Goal: Information Seeking & Learning: Compare options

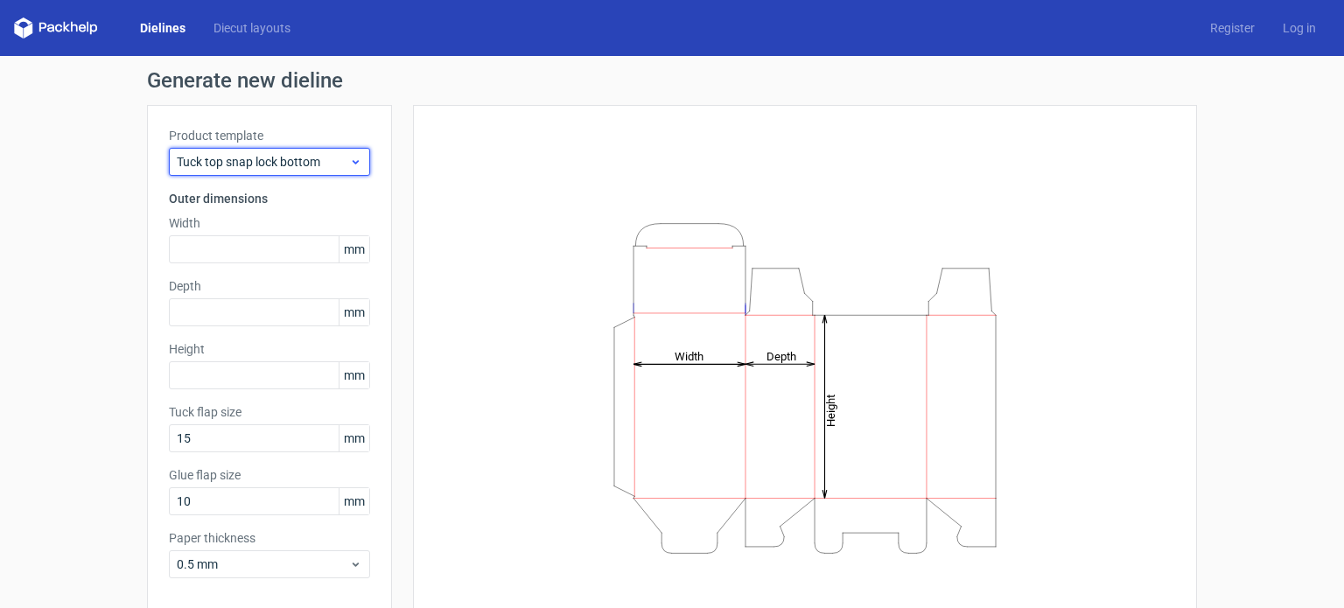
click at [353, 162] on icon at bounding box center [355, 162] width 13 height 14
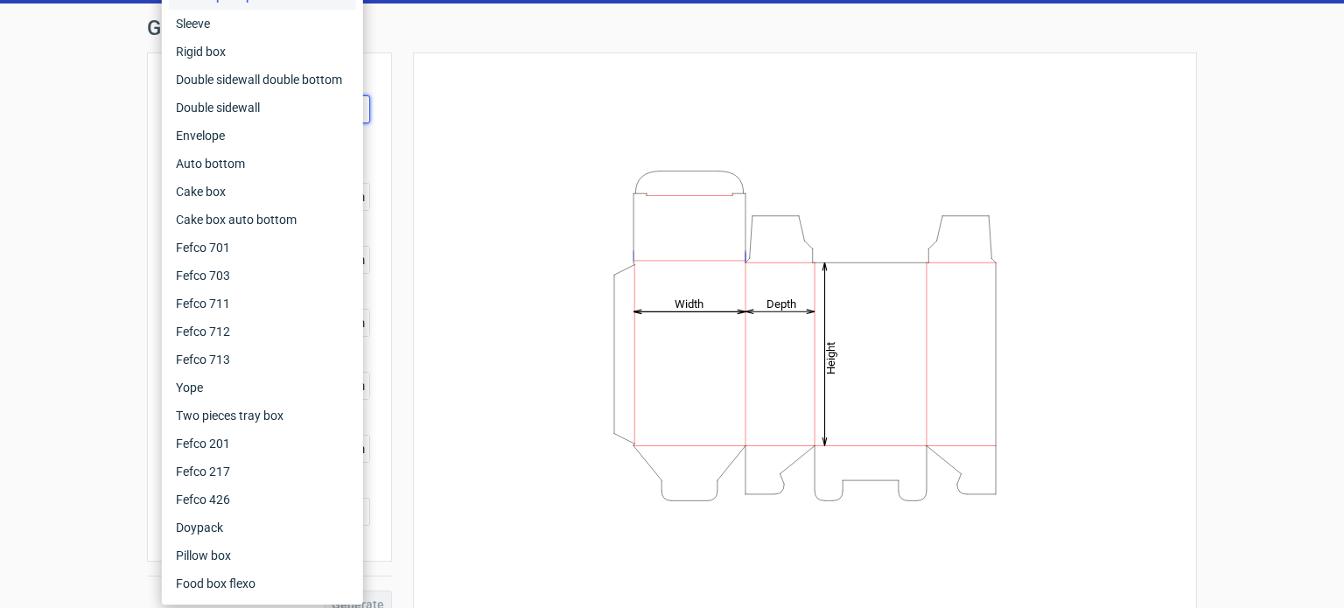
scroll to position [76, 0]
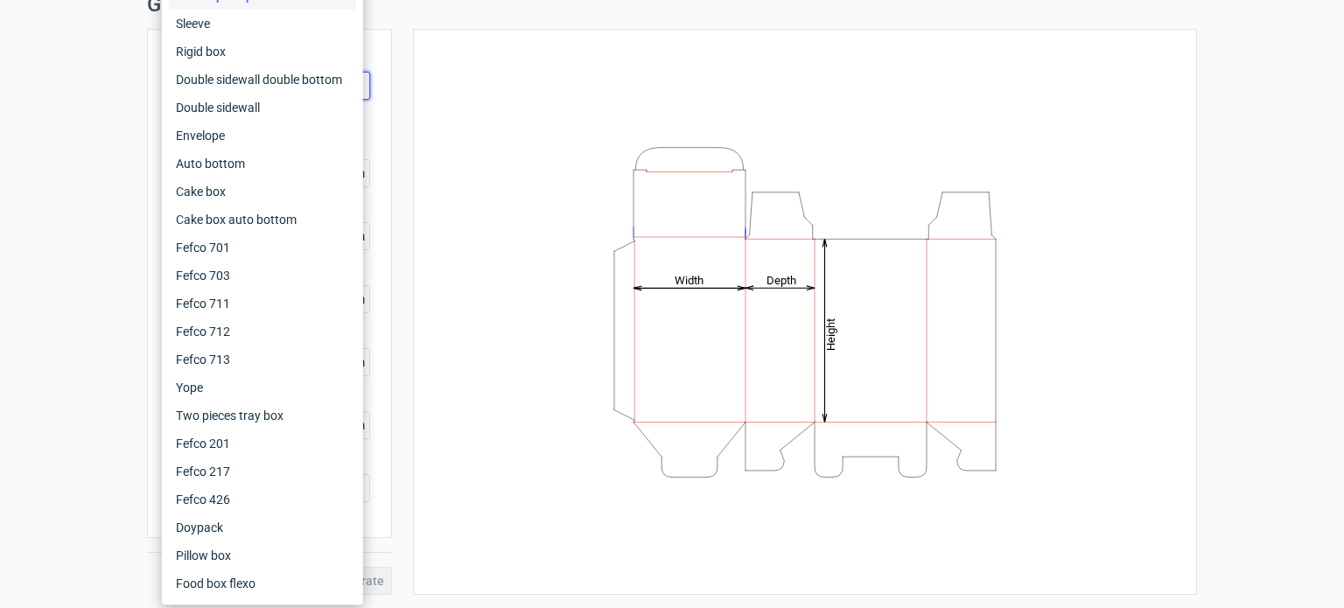
click at [562, 371] on icon "Height Depth Width" at bounding box center [804, 312] width 525 height 350
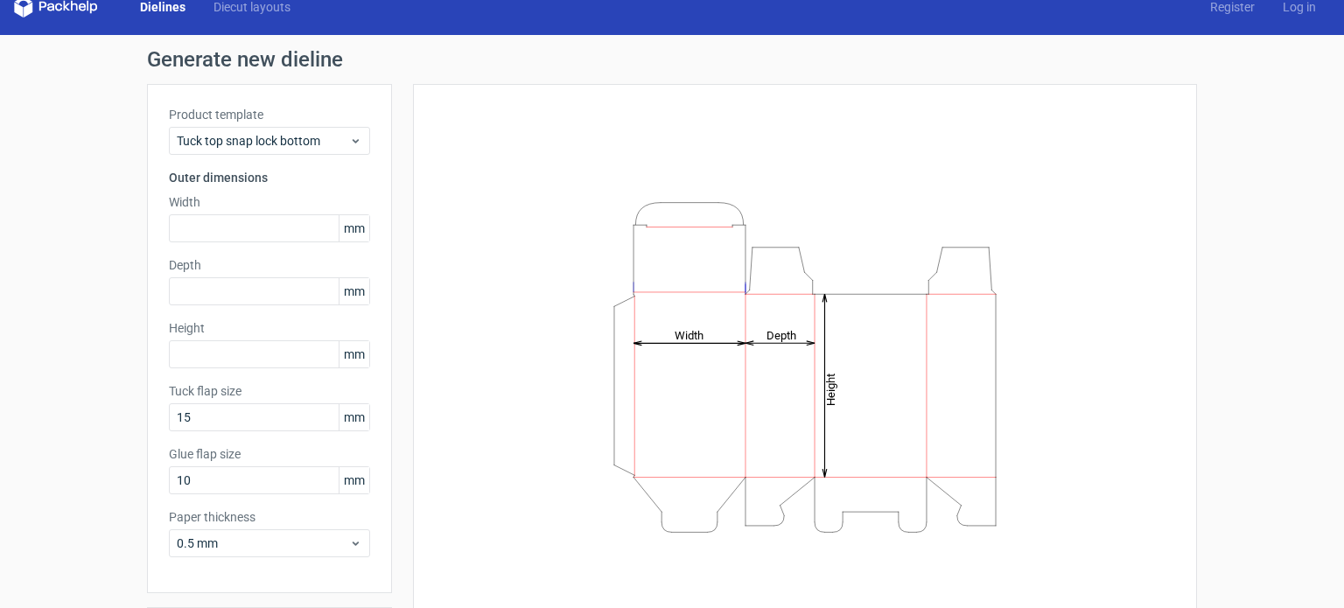
scroll to position [0, 0]
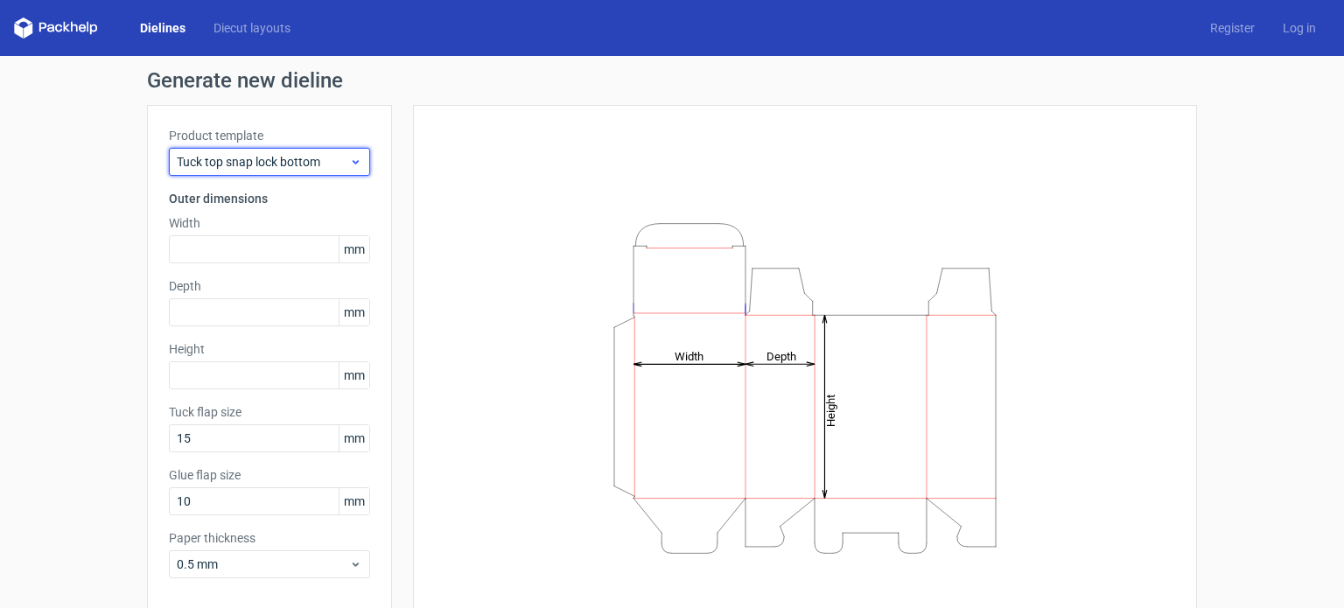
click at [353, 160] on use at bounding box center [356, 162] width 6 height 4
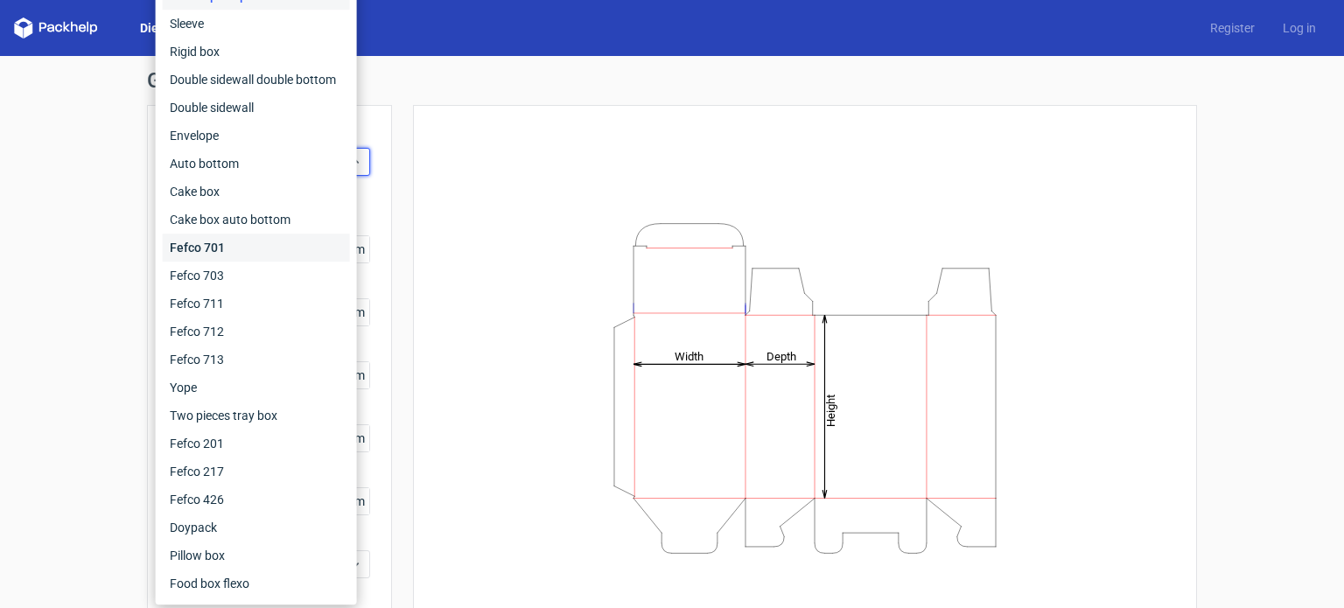
click at [231, 251] on div "Fefco 701" at bounding box center [256, 248] width 187 height 28
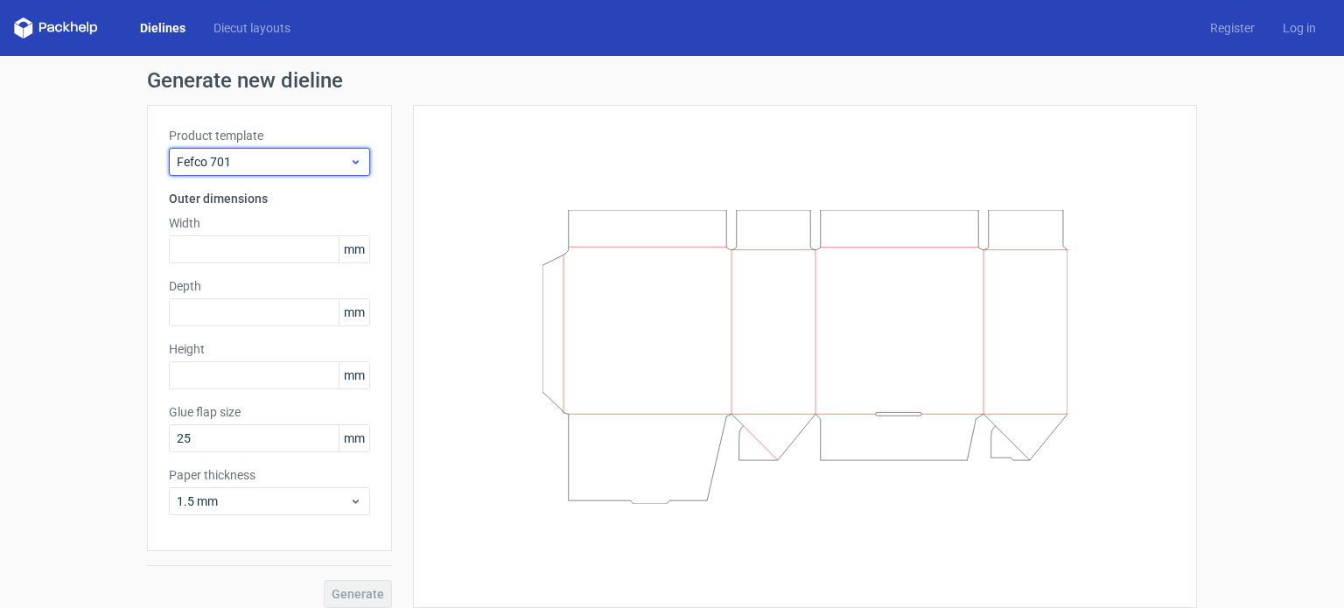
click at [349, 161] on icon at bounding box center [355, 162] width 13 height 14
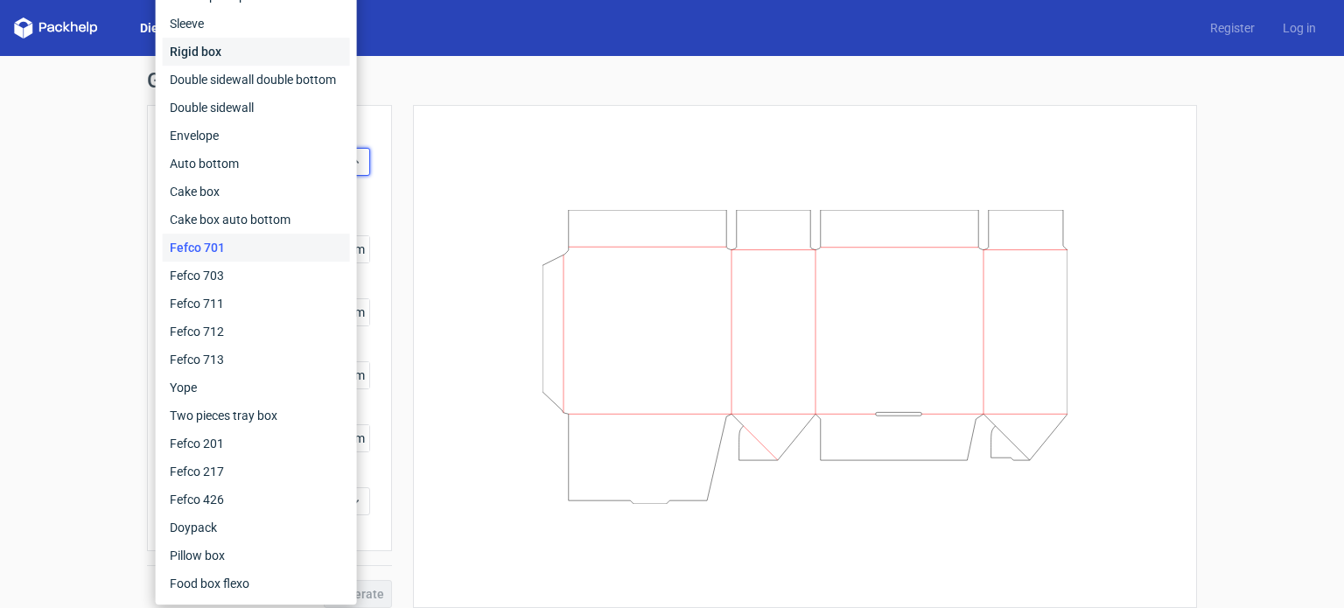
click at [211, 52] on div "Rigid box" at bounding box center [256, 52] width 187 height 28
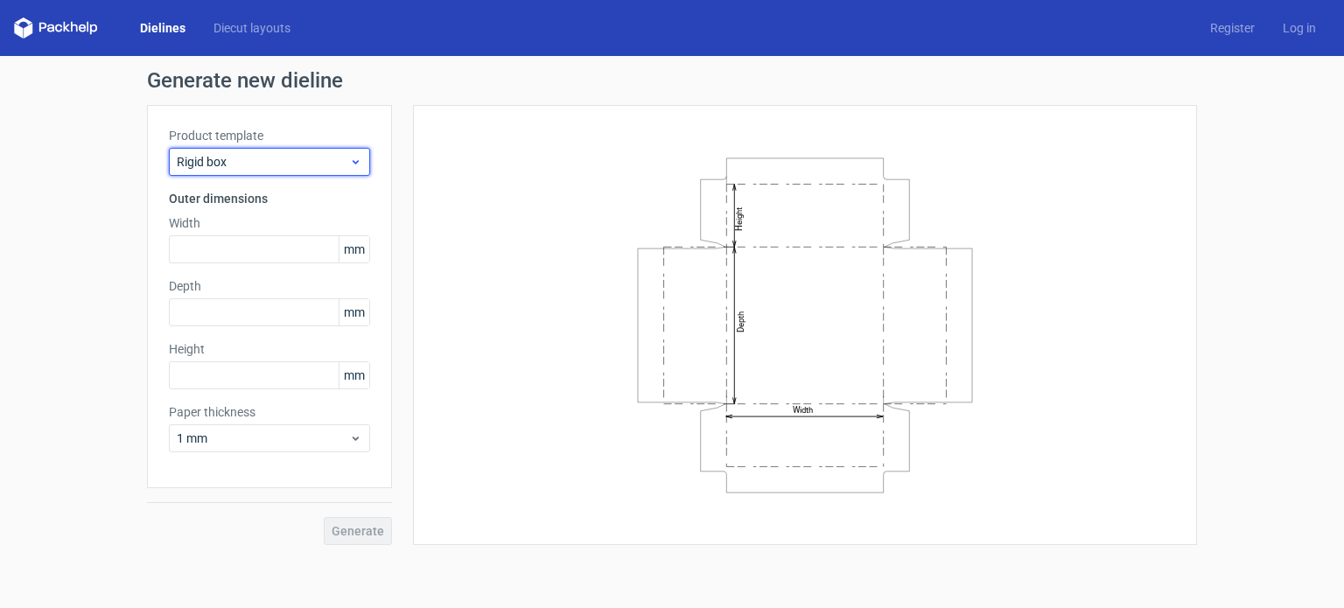
click at [356, 164] on use at bounding box center [356, 162] width 6 height 4
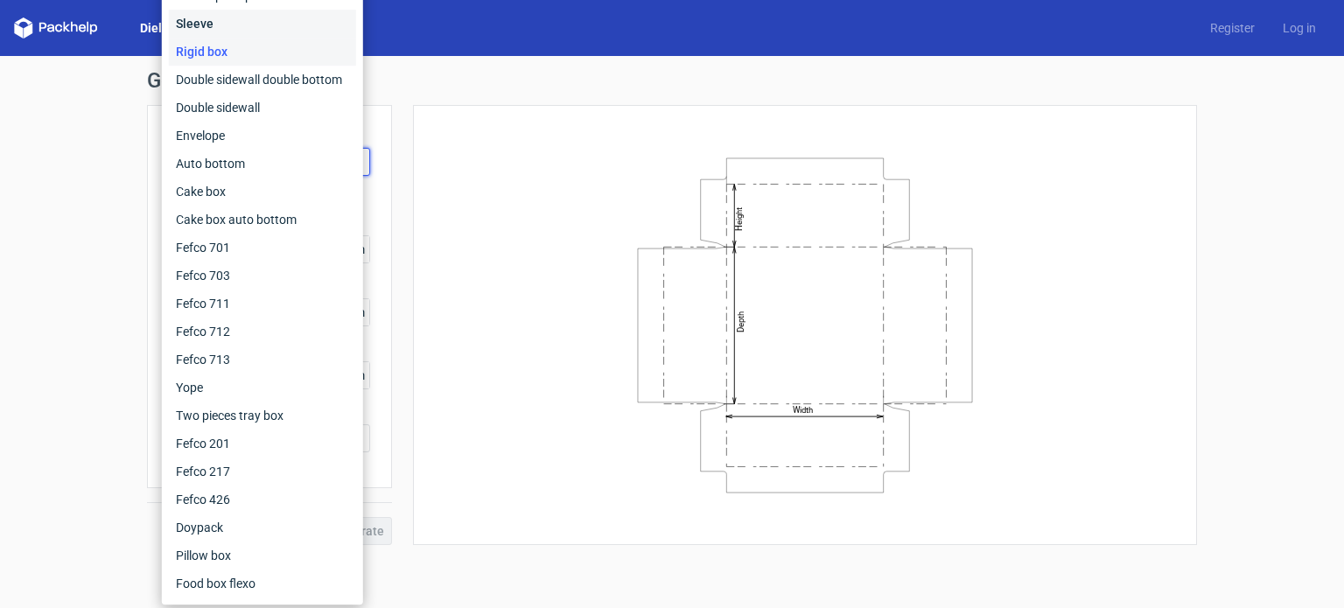
click at [217, 17] on div "Sleeve" at bounding box center [262, 24] width 187 height 28
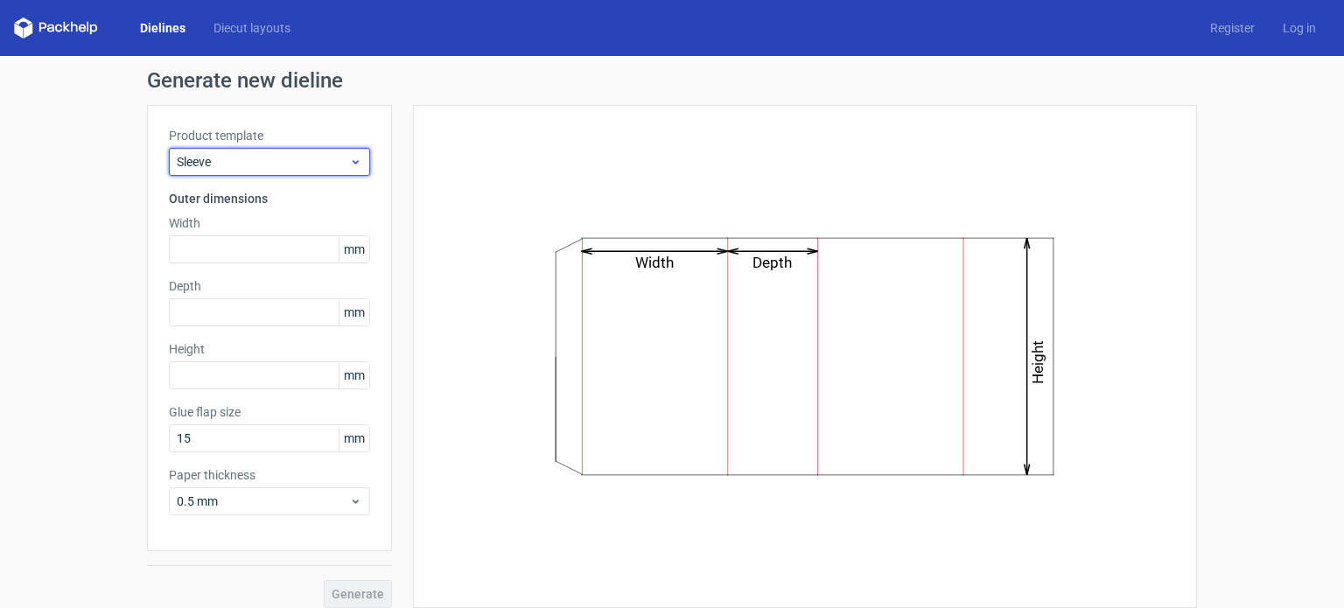
click at [349, 156] on icon at bounding box center [355, 162] width 13 height 14
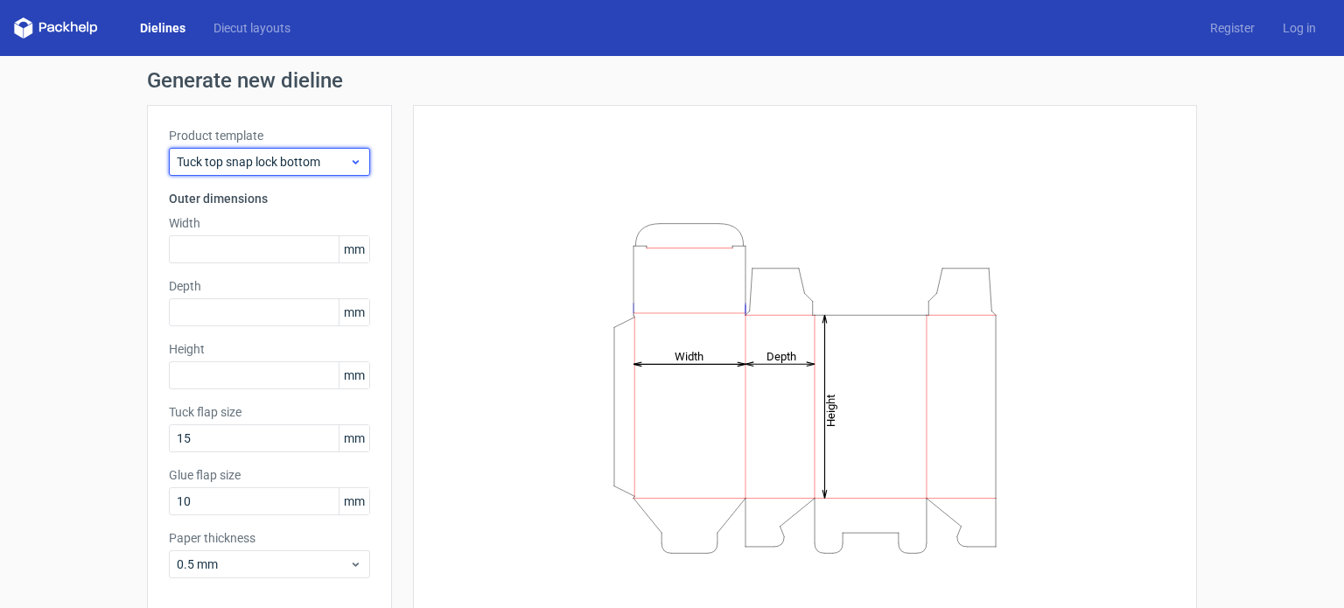
click at [353, 162] on use at bounding box center [356, 162] width 6 height 4
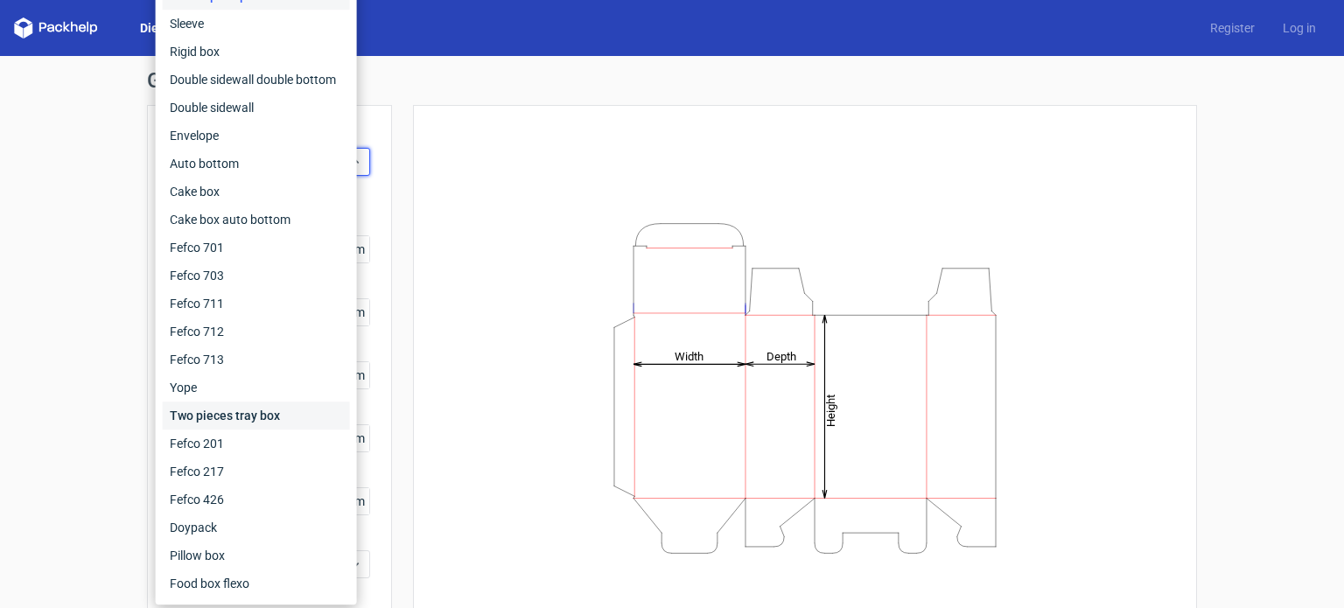
click at [238, 416] on div "Two pieces tray box" at bounding box center [256, 415] width 187 height 28
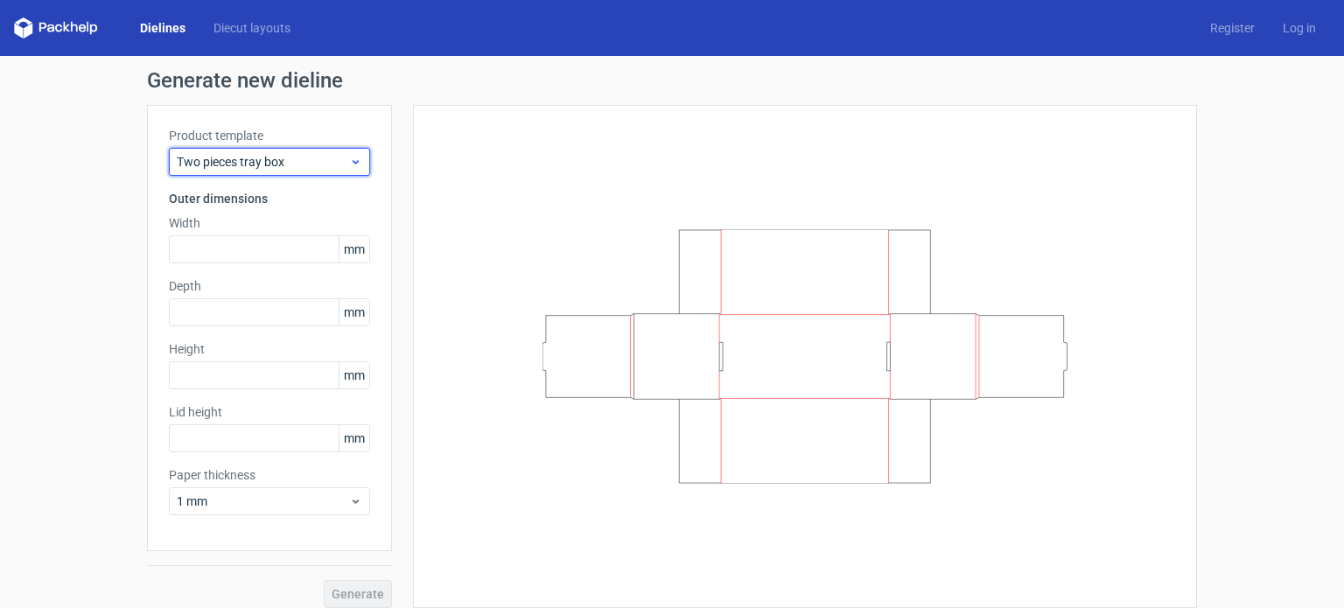
click at [248, 160] on span "Two pieces tray box" at bounding box center [263, 161] width 172 height 17
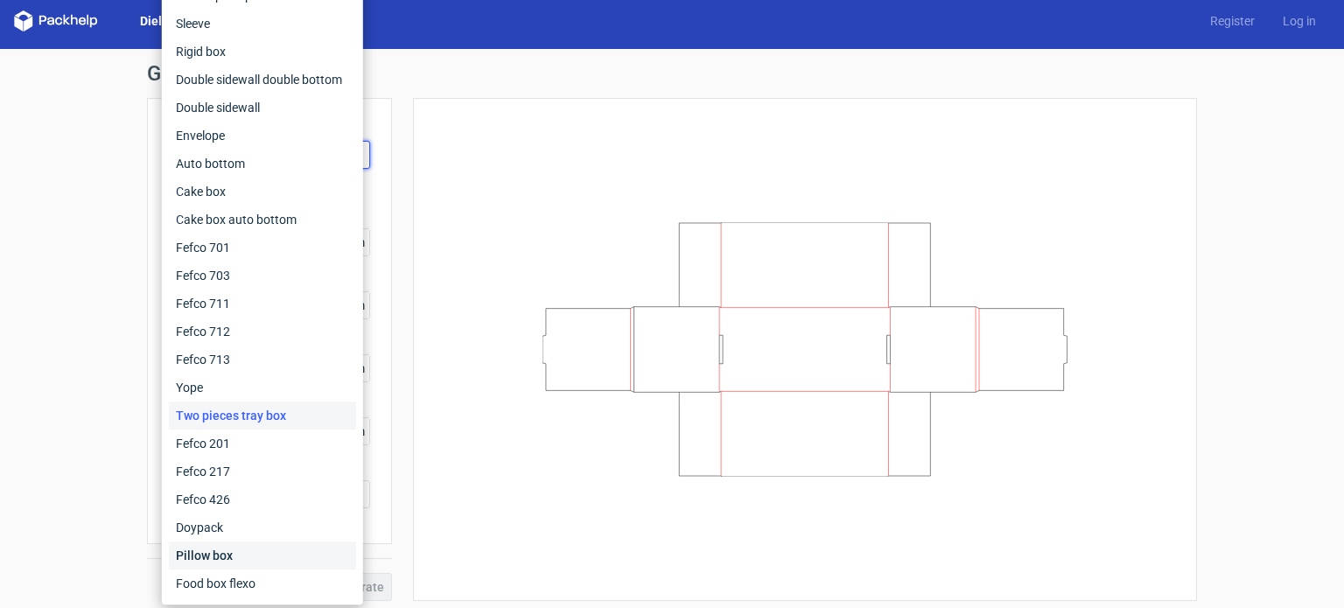
scroll to position [13, 0]
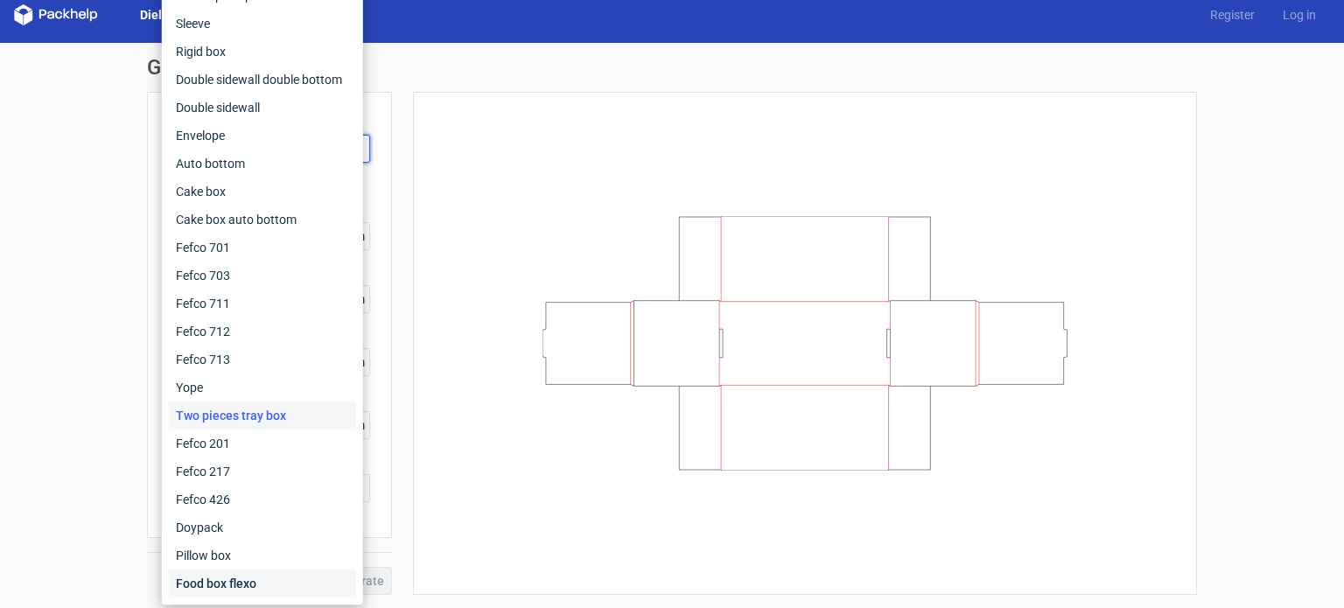
click at [255, 587] on div "Food box flexo" at bounding box center [262, 583] width 187 height 28
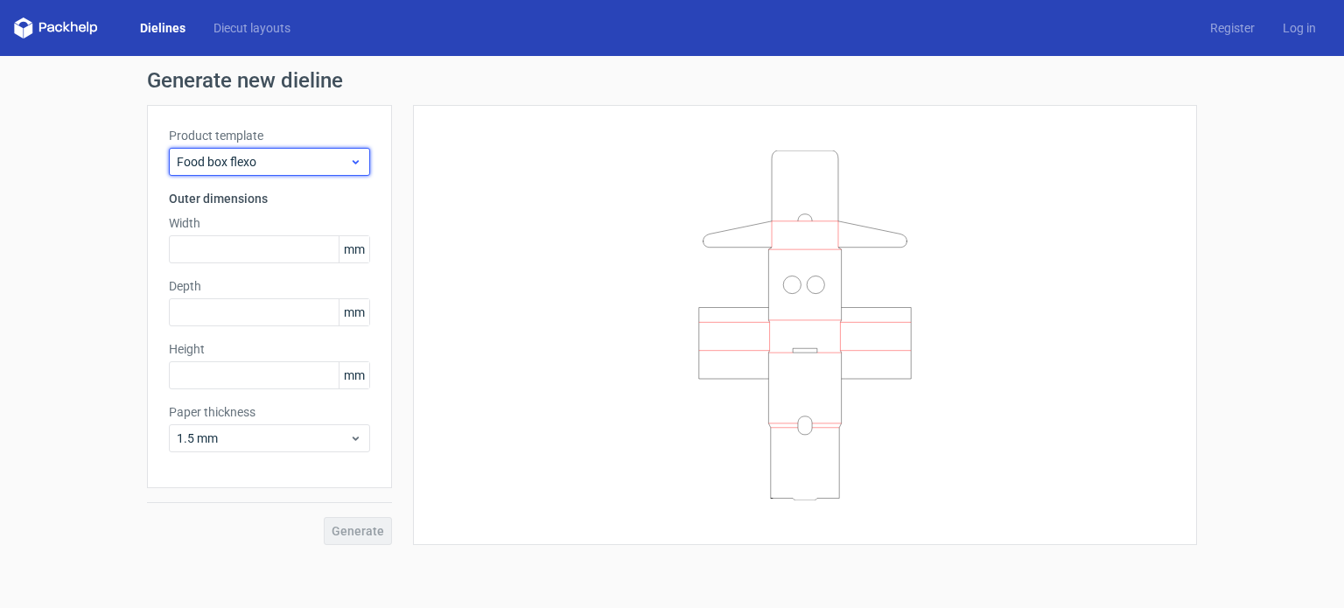
click at [324, 156] on span "Food box flexo" at bounding box center [263, 161] width 172 height 17
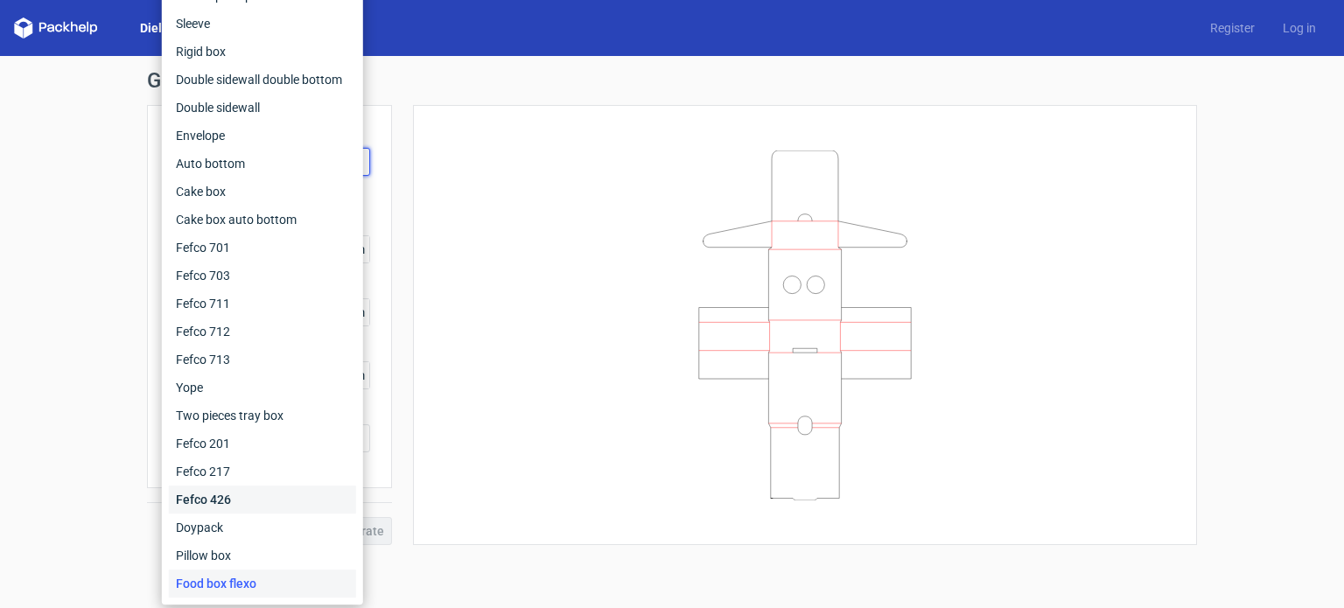
click at [235, 499] on div "Fefco 426" at bounding box center [262, 499] width 187 height 28
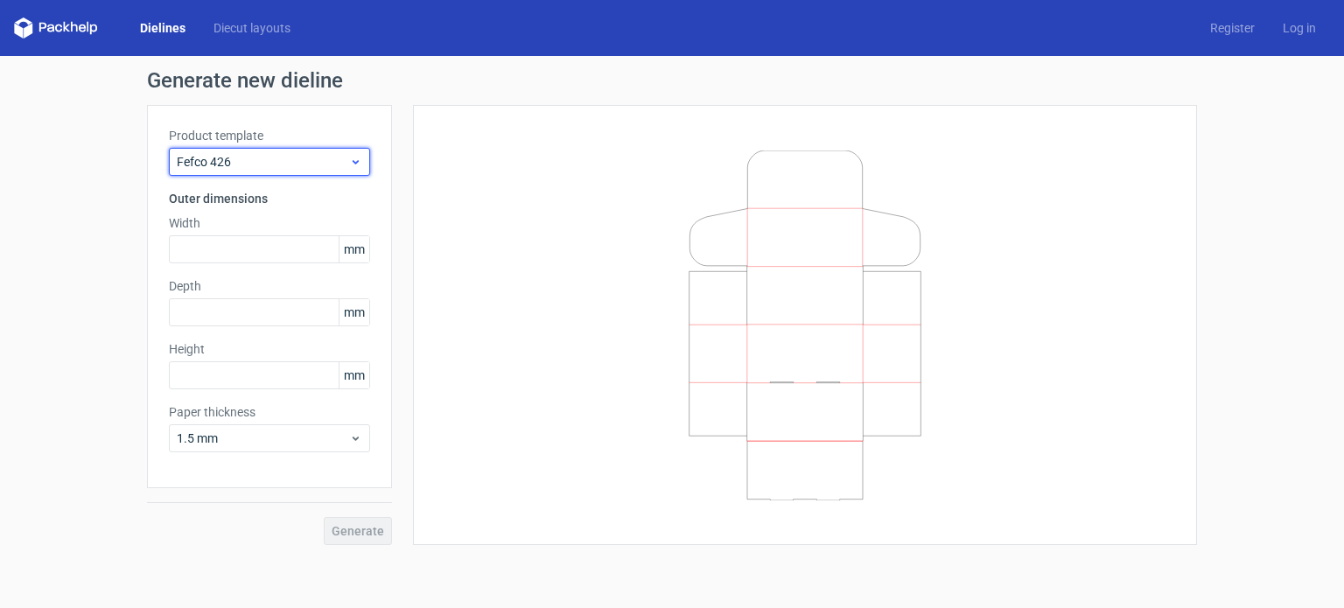
click at [358, 162] on icon at bounding box center [355, 162] width 13 height 14
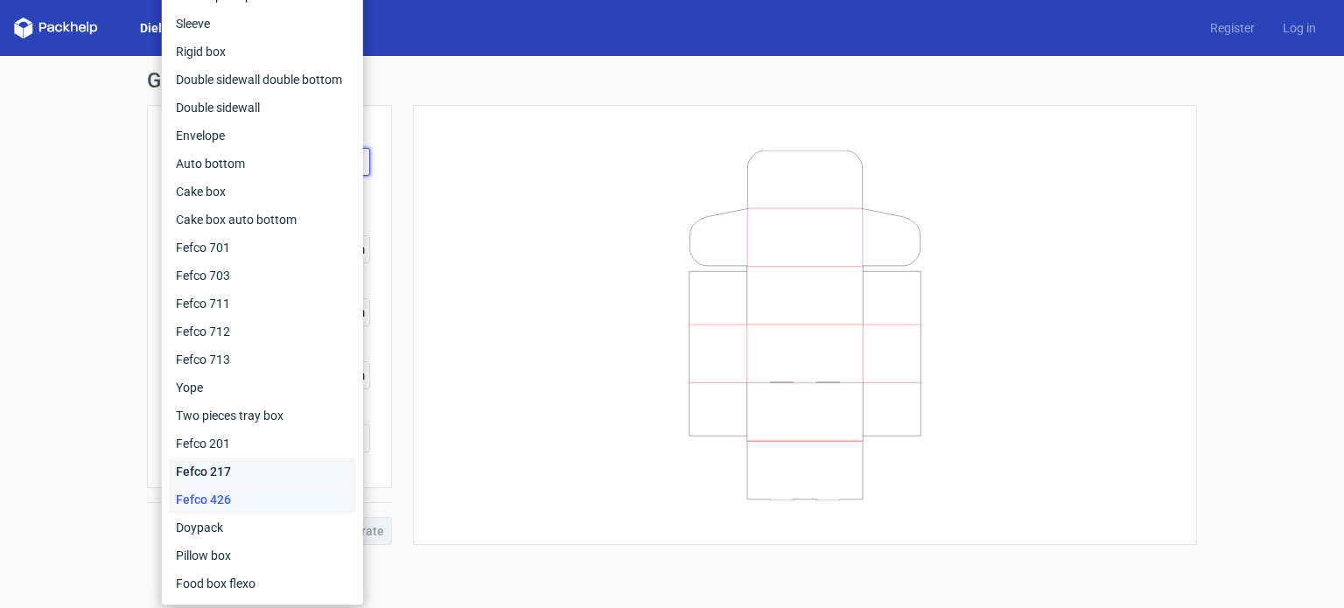
click at [221, 462] on div "Fefco 217" at bounding box center [262, 471] width 187 height 28
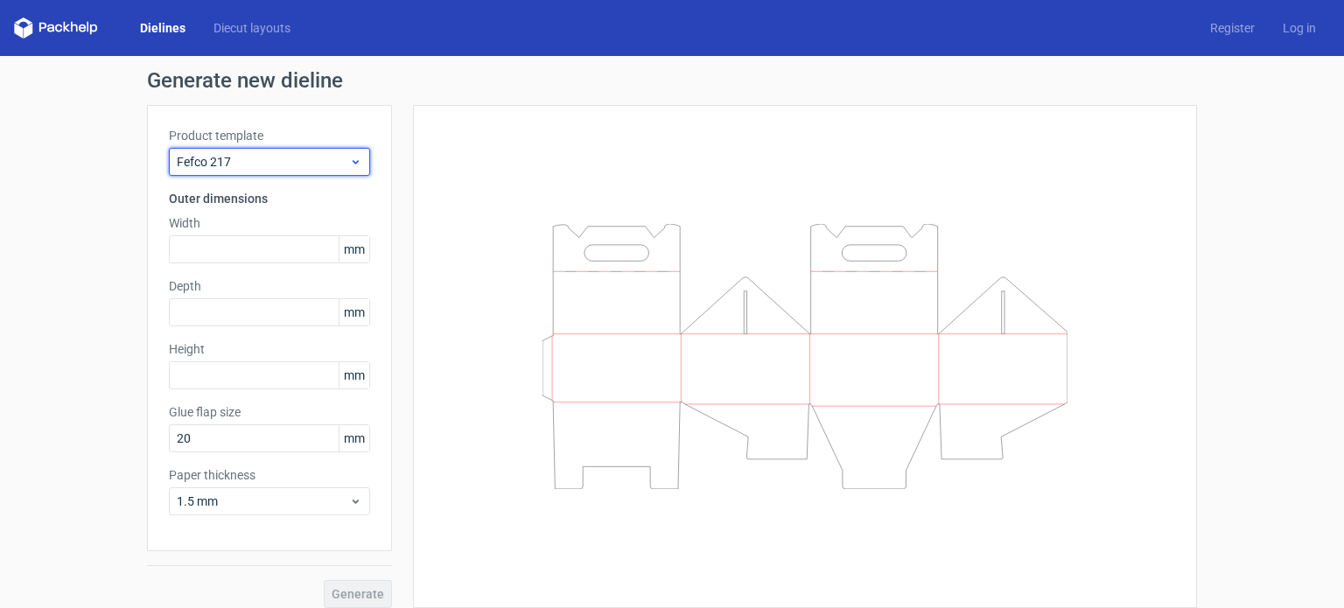
click at [349, 155] on icon at bounding box center [355, 162] width 13 height 14
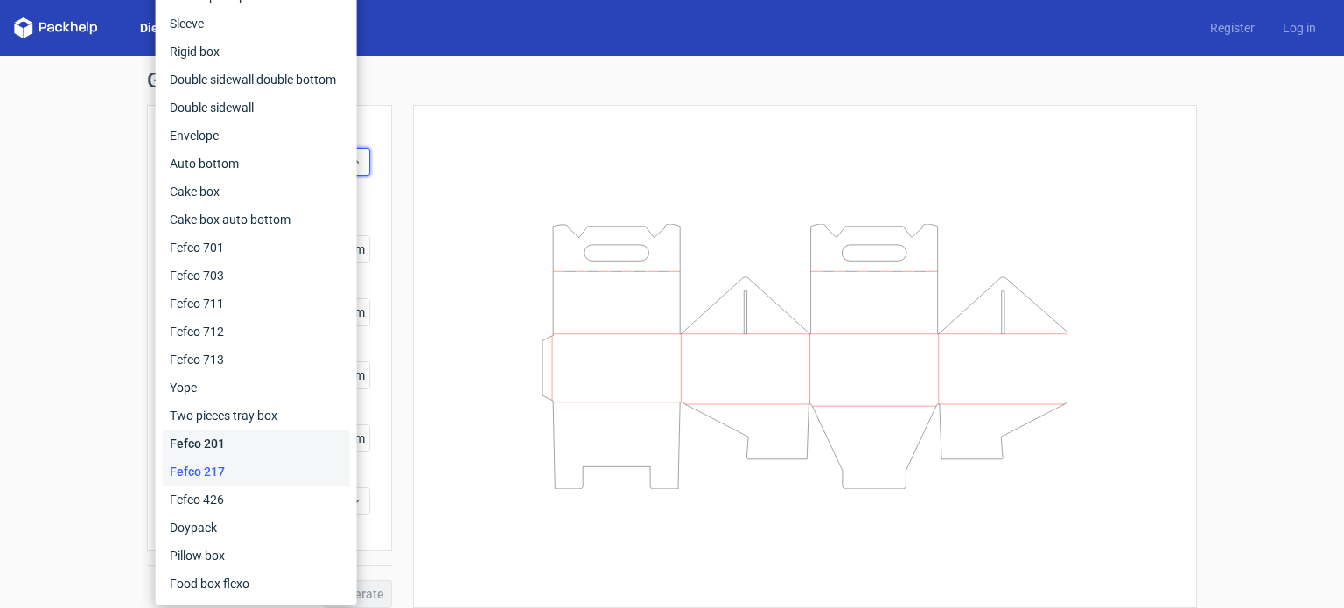
click at [213, 436] on div "Fefco 201" at bounding box center [256, 443] width 187 height 28
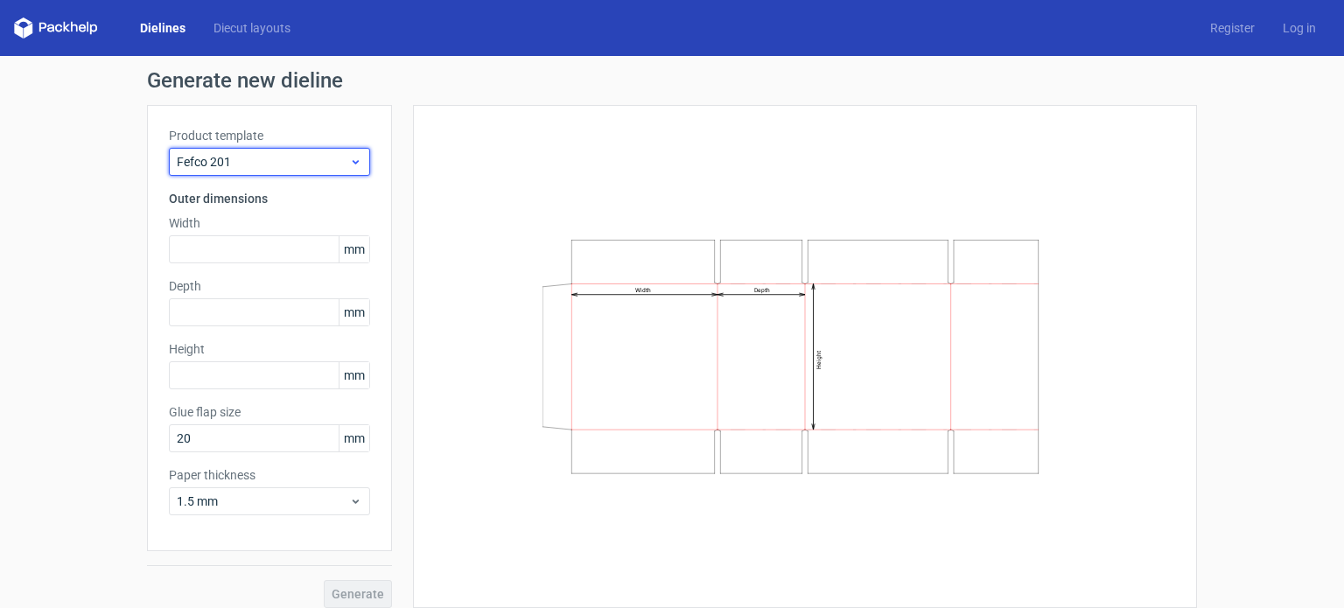
click at [349, 160] on icon at bounding box center [355, 162] width 13 height 14
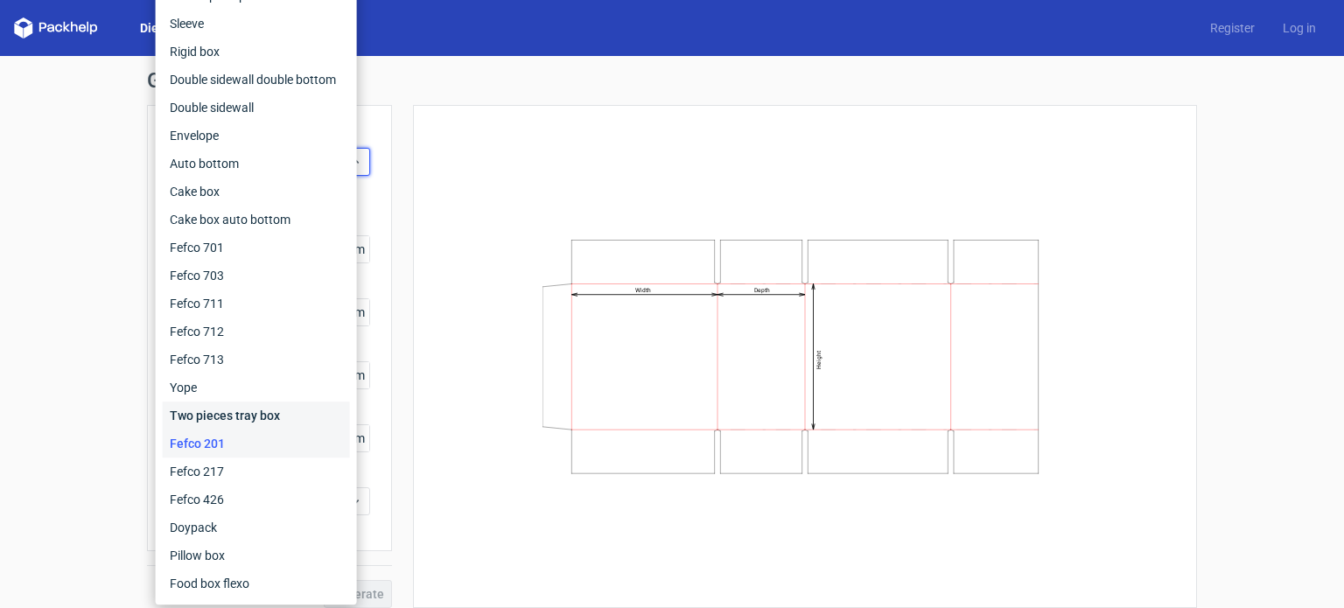
click at [240, 412] on div "Two pieces tray box" at bounding box center [256, 415] width 187 height 28
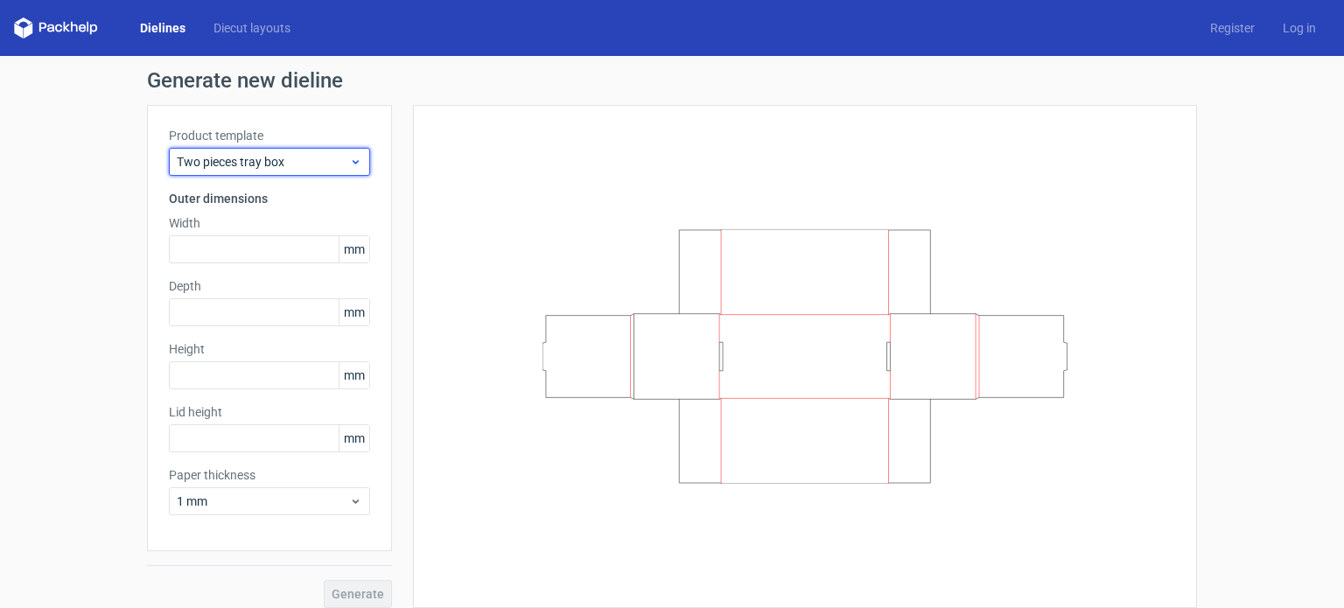
click at [360, 162] on div "Two pieces tray box" at bounding box center [269, 162] width 201 height 28
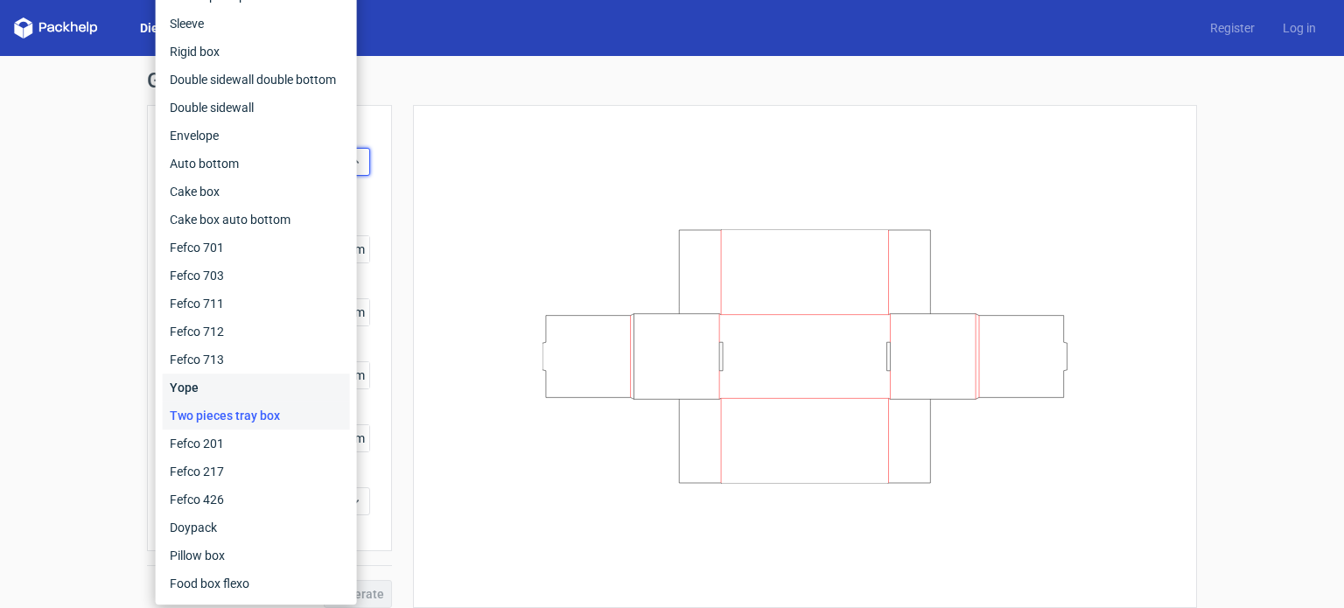
click at [215, 395] on div "Yope" at bounding box center [256, 388] width 187 height 28
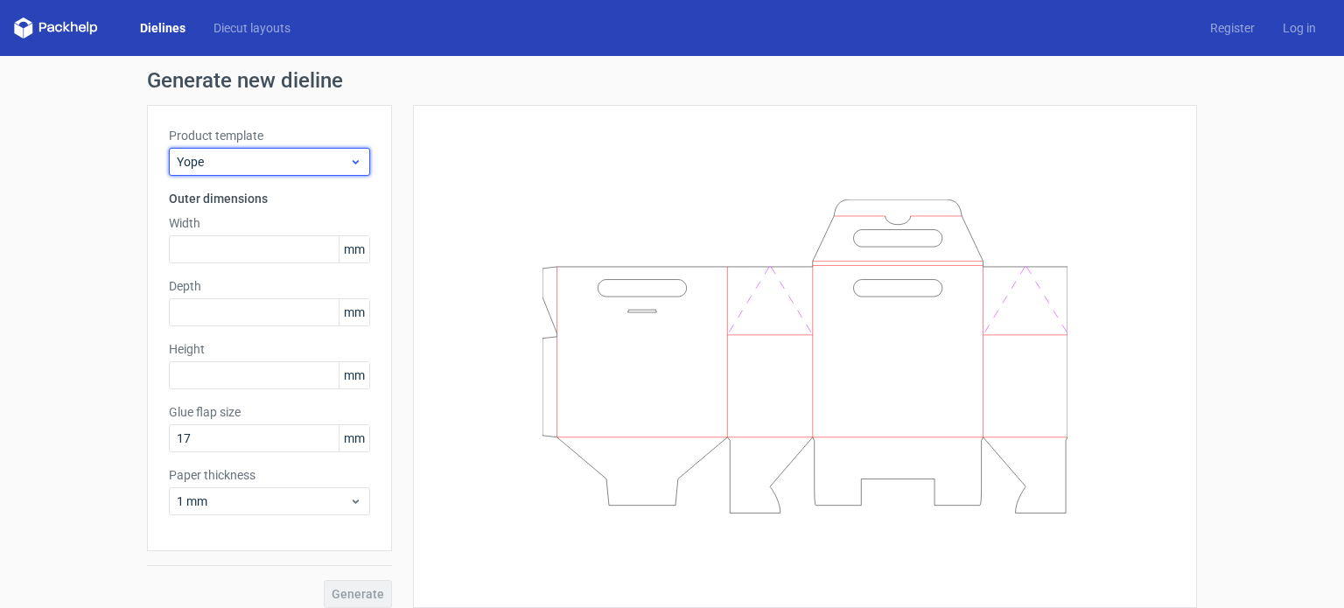
click at [349, 150] on div "Yope" at bounding box center [269, 162] width 201 height 28
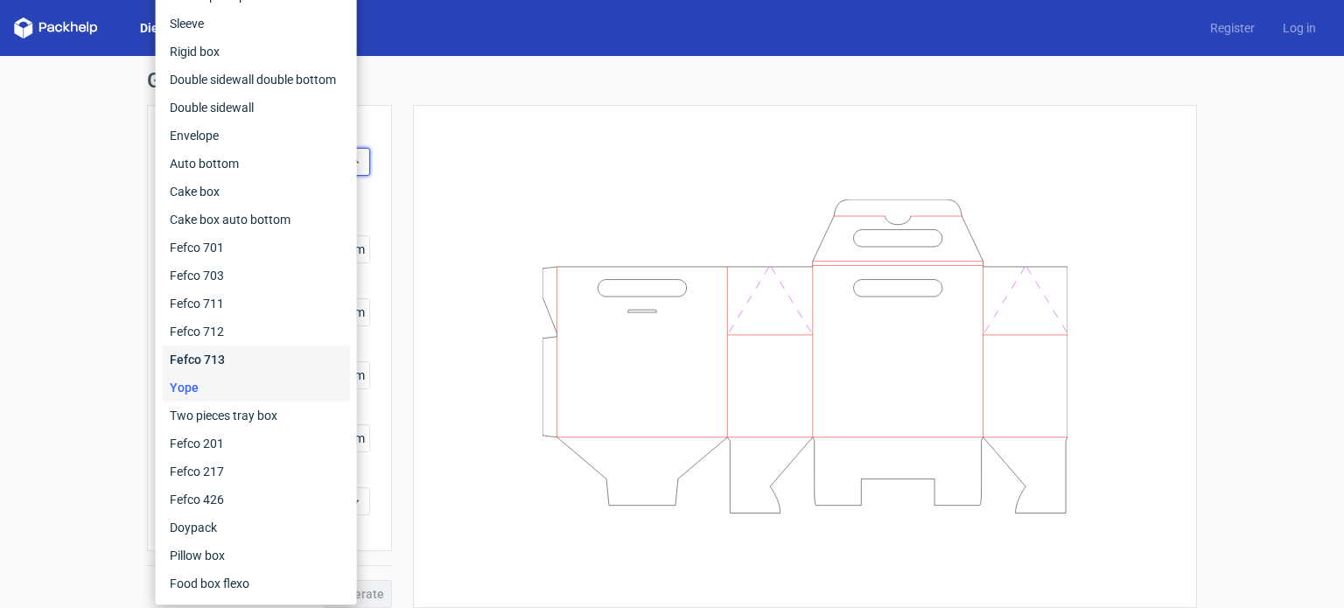
click at [231, 360] on div "Fefco 713" at bounding box center [256, 360] width 187 height 28
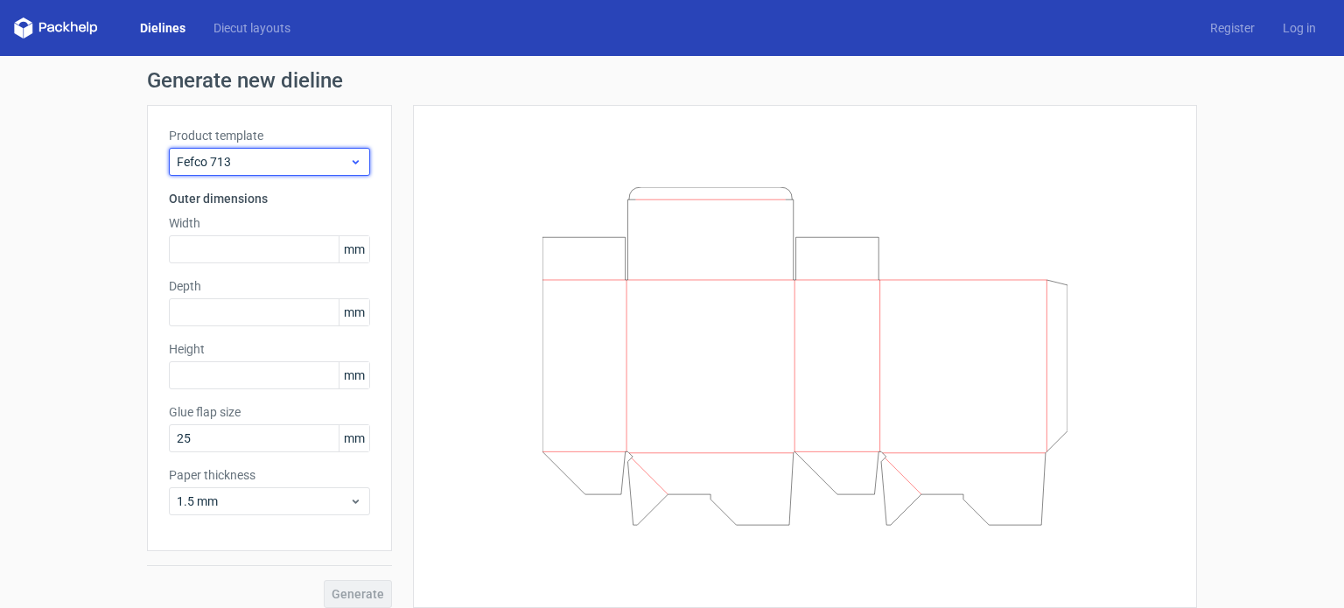
click at [355, 158] on icon at bounding box center [355, 162] width 13 height 14
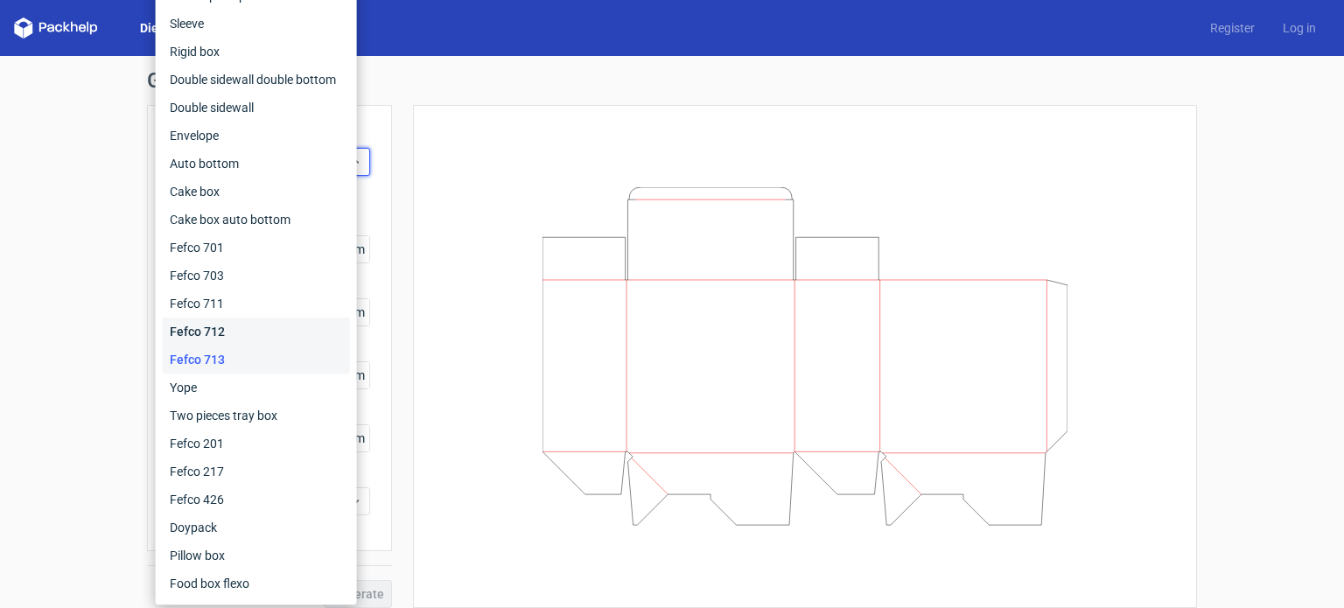
click at [201, 328] on div "Fefco 712" at bounding box center [256, 332] width 187 height 28
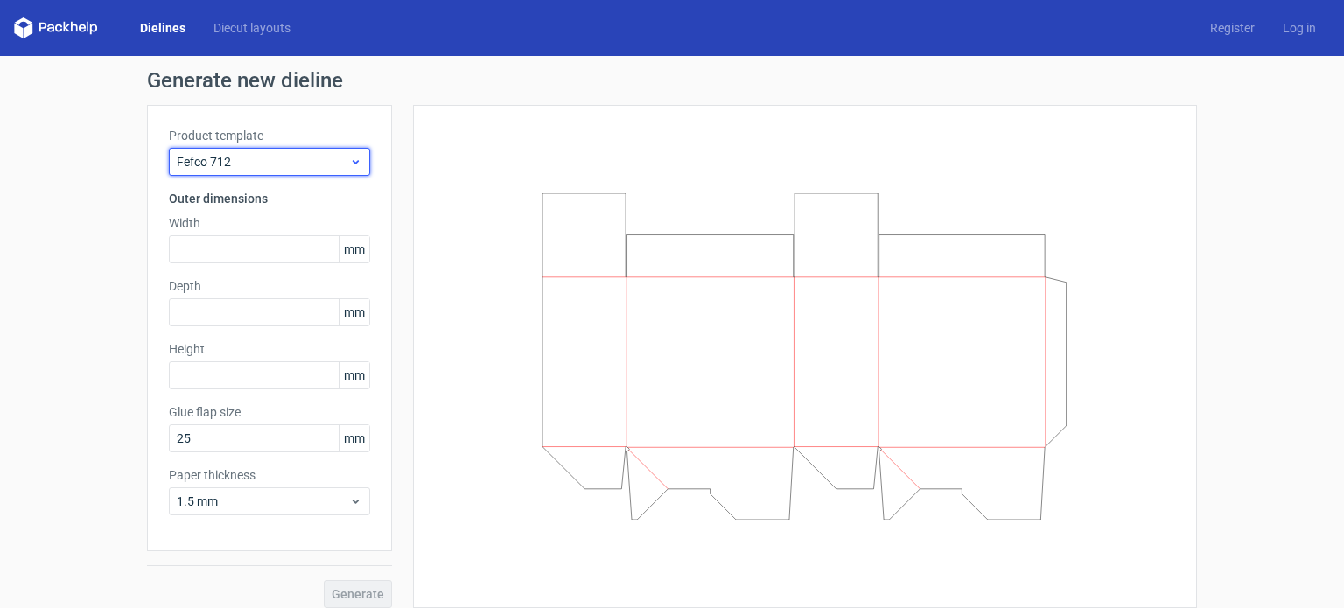
click at [353, 155] on icon at bounding box center [355, 162] width 13 height 14
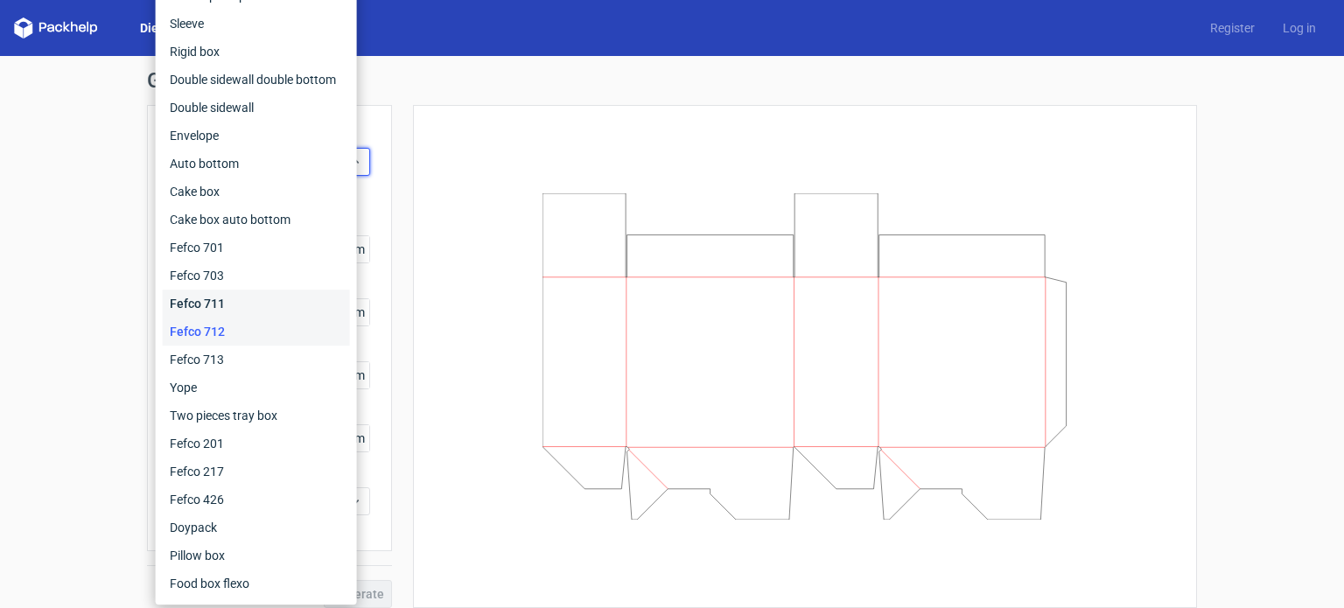
click at [199, 301] on div "Fefco 711" at bounding box center [256, 304] width 187 height 28
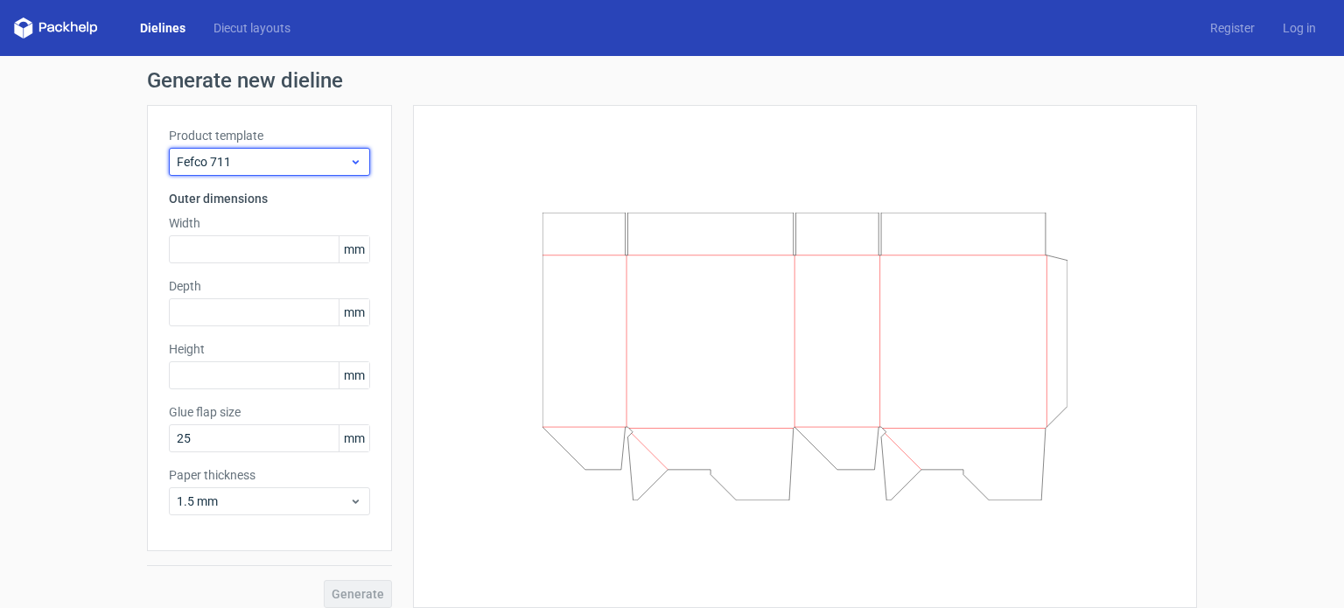
click at [349, 157] on icon at bounding box center [355, 162] width 13 height 14
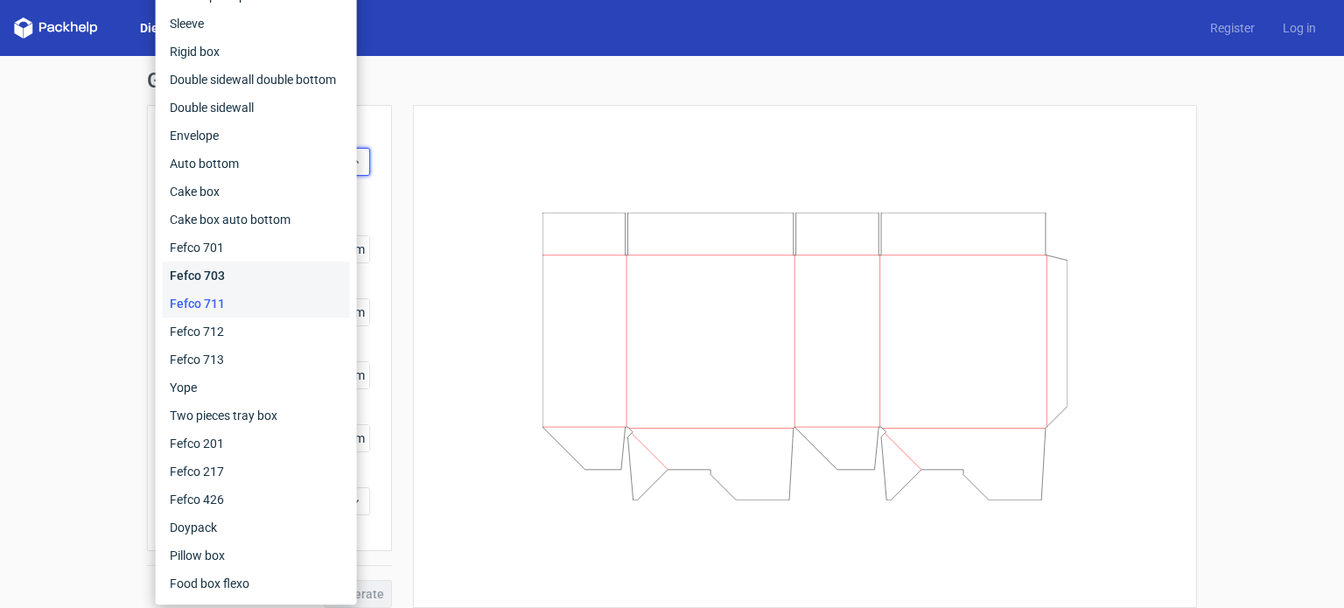
click at [203, 272] on div "Fefco 703" at bounding box center [256, 276] width 187 height 28
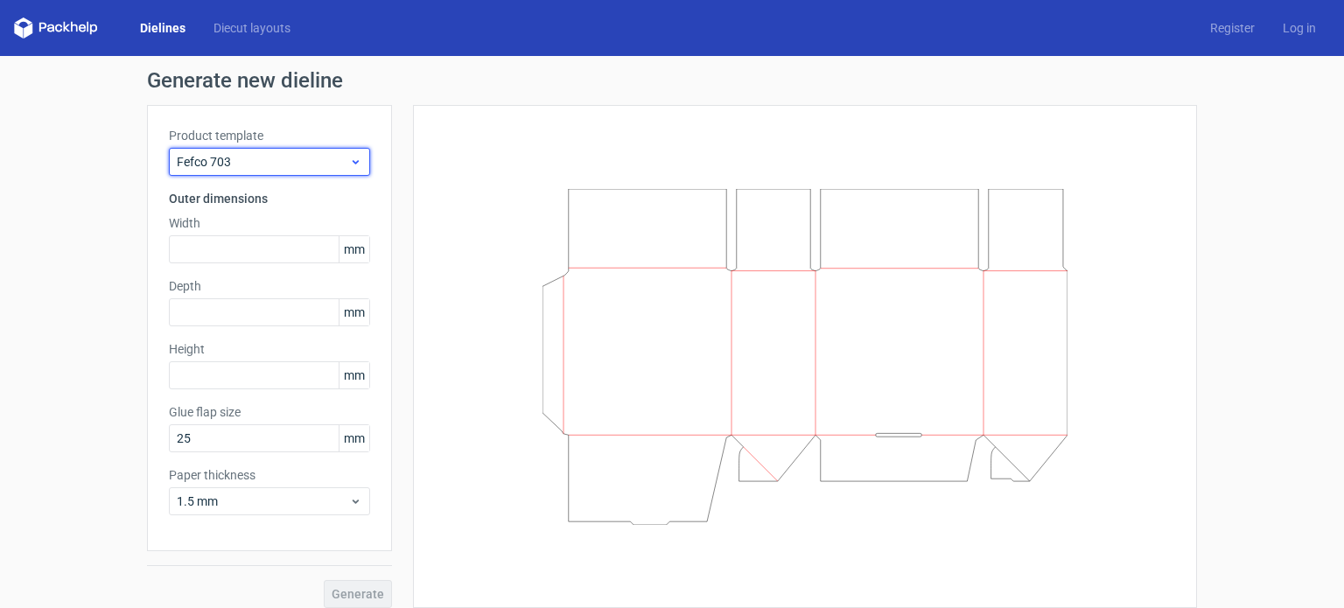
click at [349, 155] on icon at bounding box center [355, 162] width 13 height 14
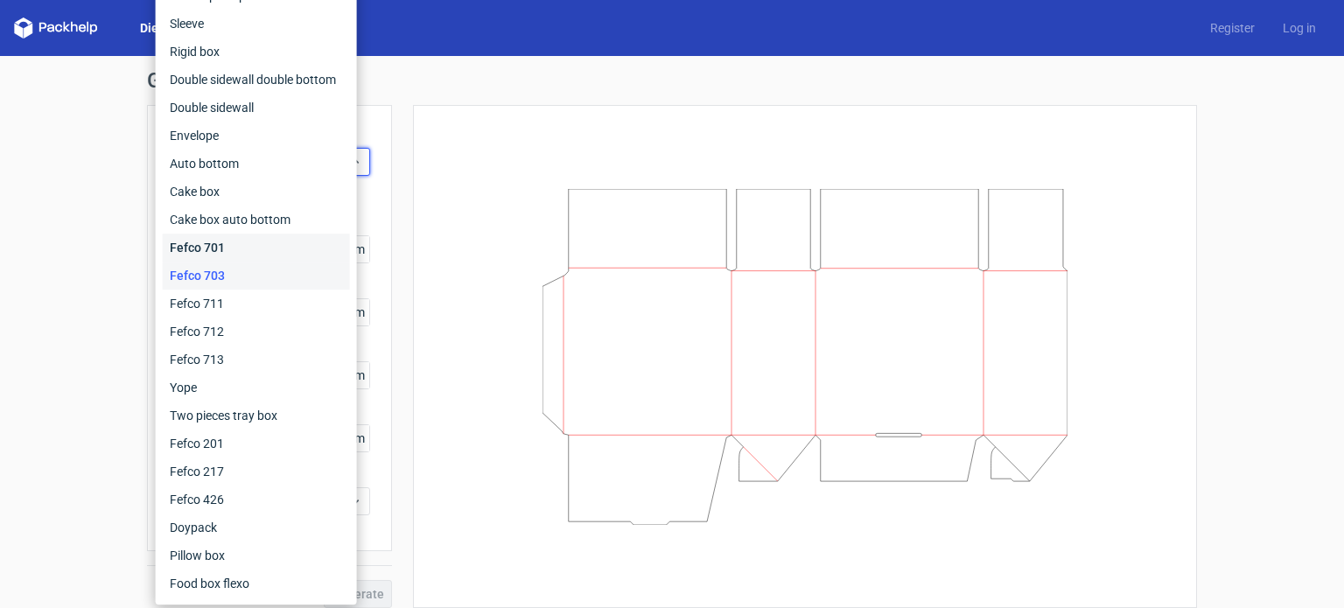
click at [217, 241] on div "Fefco 701" at bounding box center [256, 248] width 187 height 28
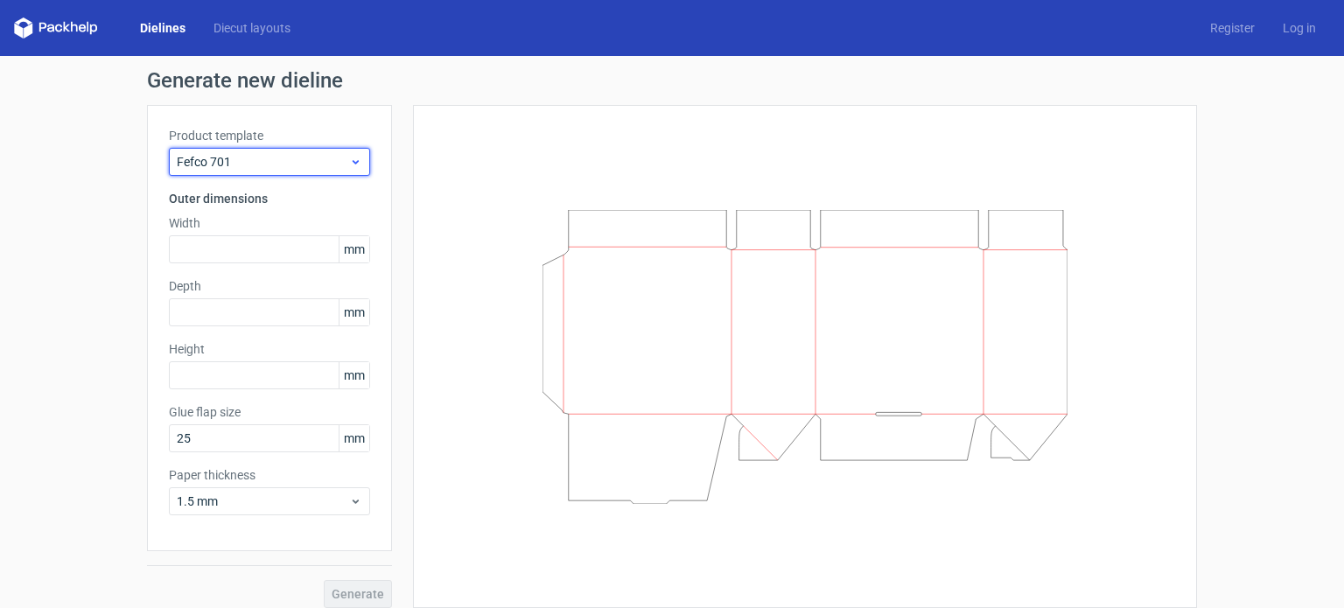
click at [359, 160] on div "Fefco 701" at bounding box center [269, 162] width 201 height 28
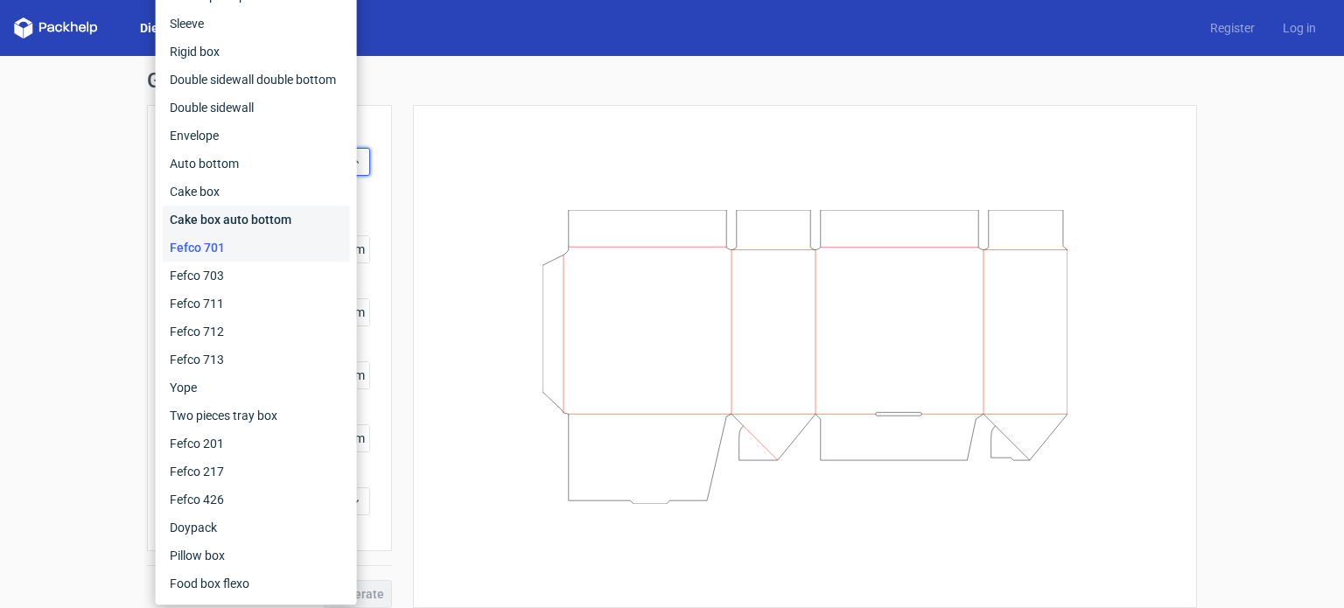
click at [266, 212] on div "Cake box auto bottom" at bounding box center [256, 220] width 187 height 28
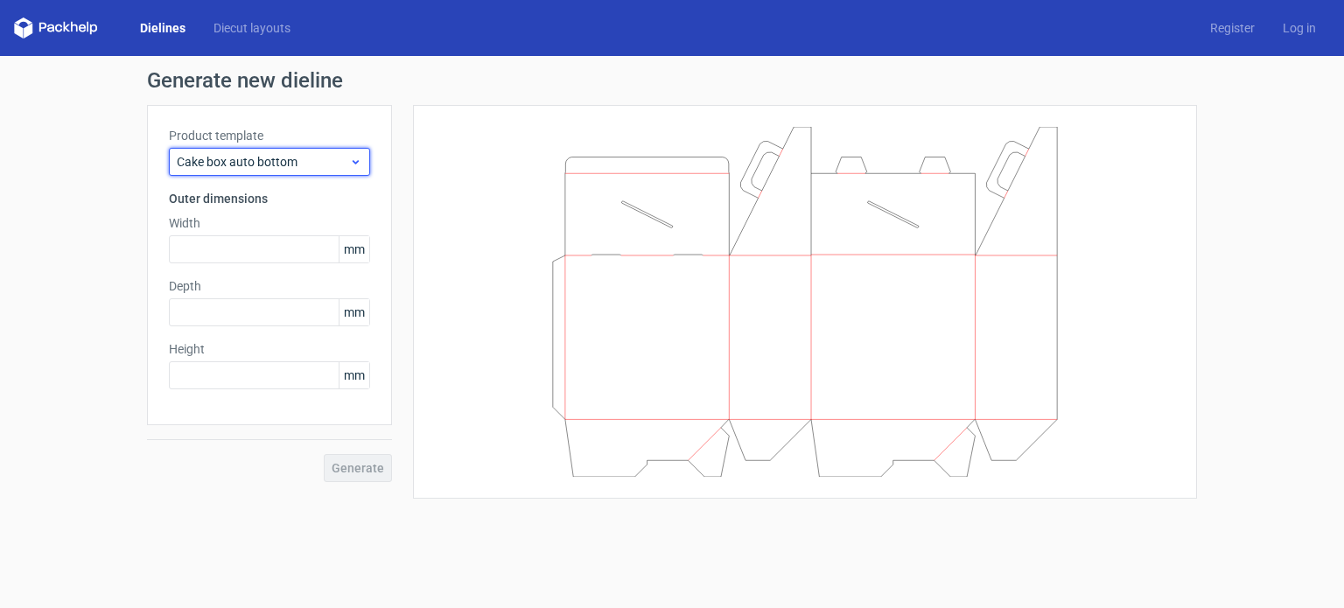
click at [354, 163] on use at bounding box center [356, 162] width 6 height 4
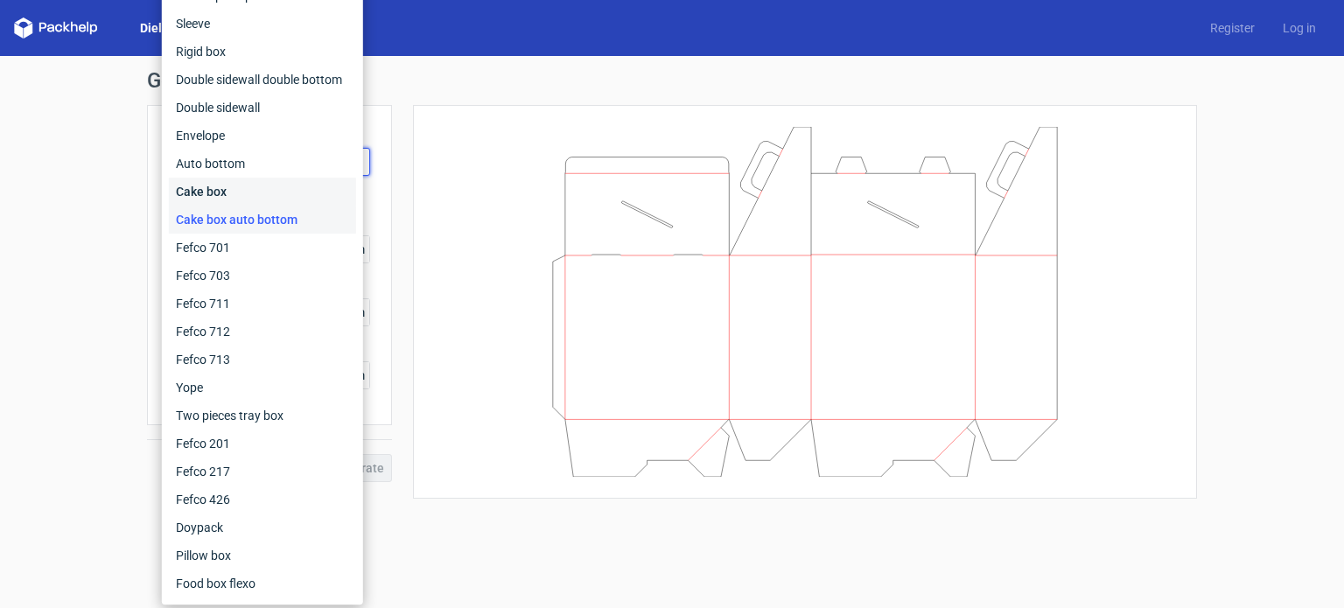
click at [220, 192] on div "Cake box" at bounding box center [262, 192] width 187 height 28
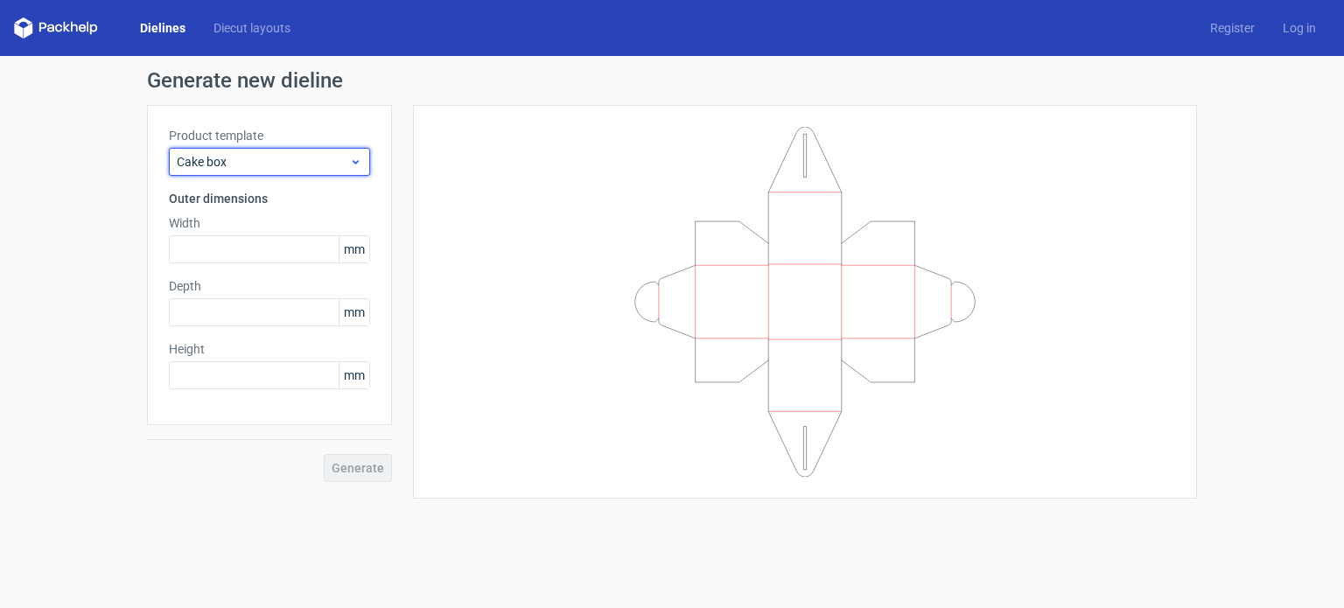
click at [360, 157] on icon at bounding box center [355, 162] width 13 height 14
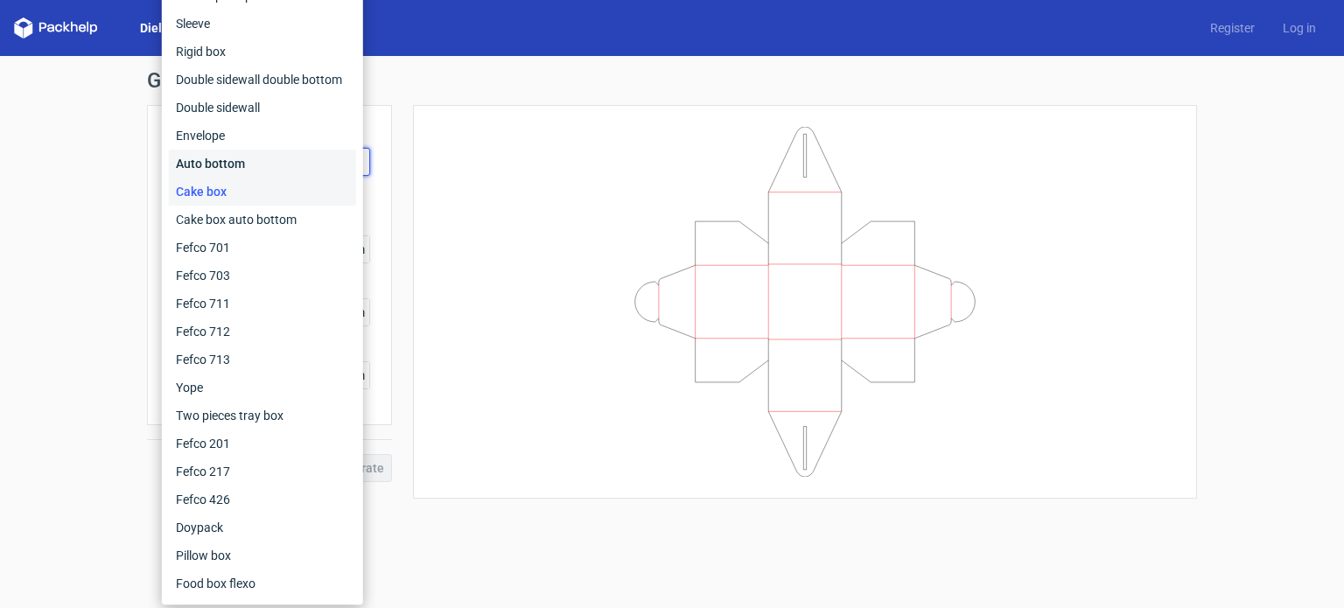
click at [253, 162] on div "Auto bottom" at bounding box center [262, 164] width 187 height 28
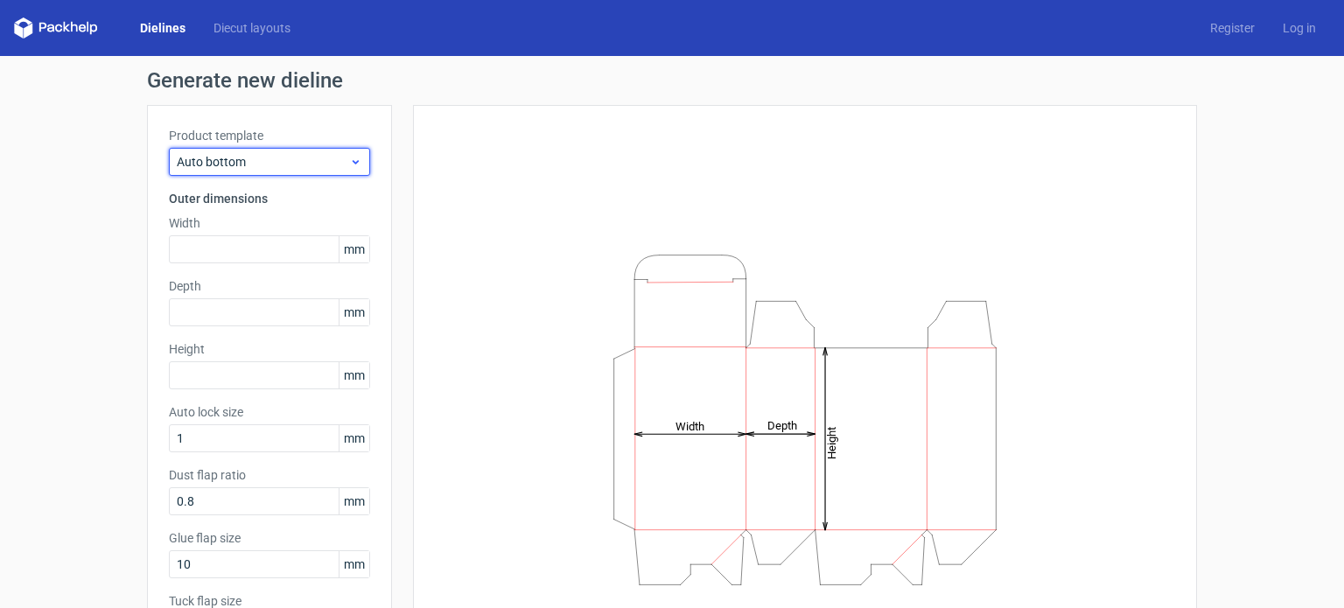
click at [353, 157] on icon at bounding box center [355, 162] width 13 height 14
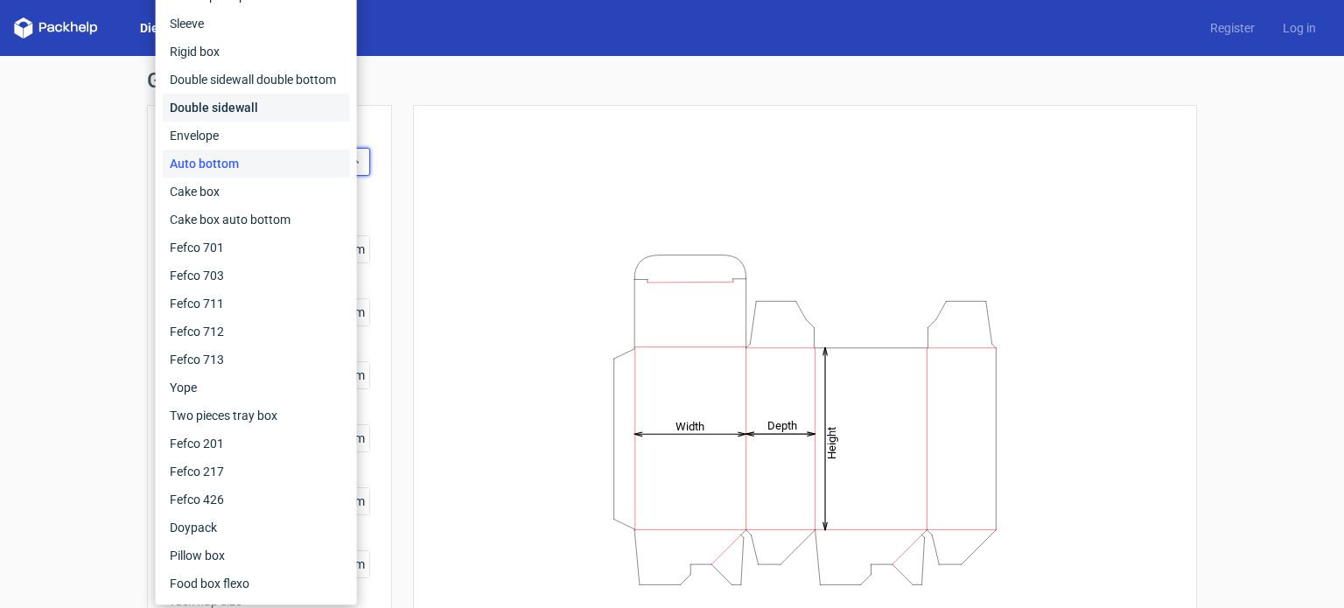
click at [228, 108] on div "Double sidewall" at bounding box center [256, 108] width 187 height 28
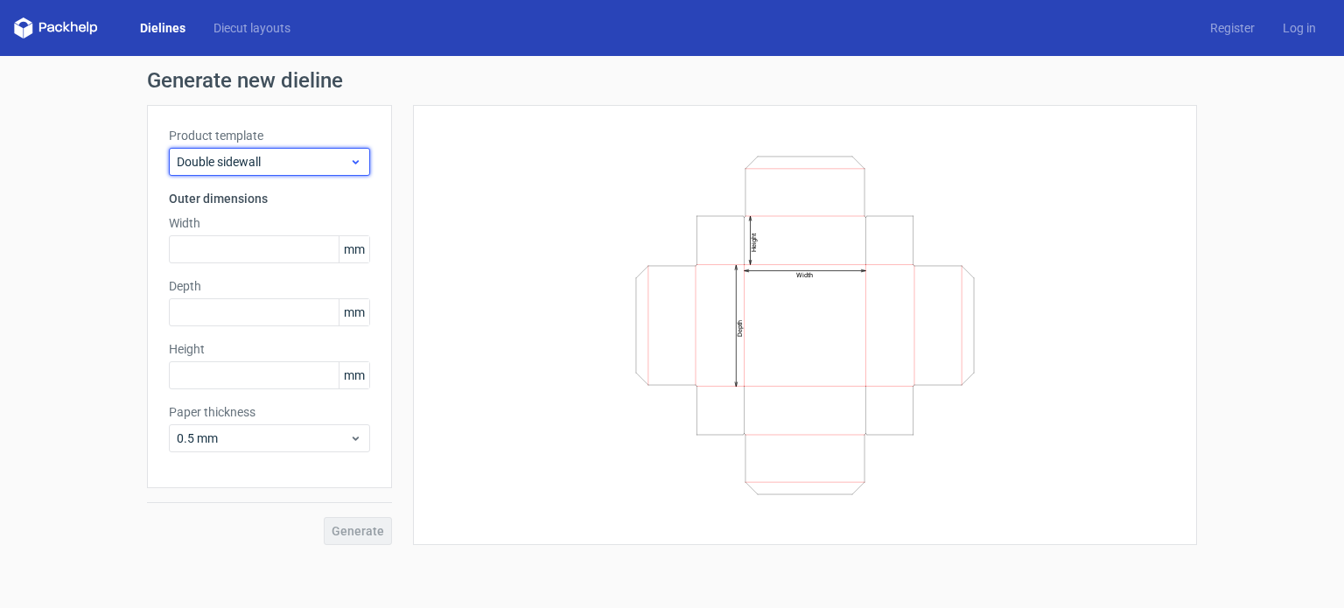
click at [357, 159] on icon at bounding box center [355, 162] width 13 height 14
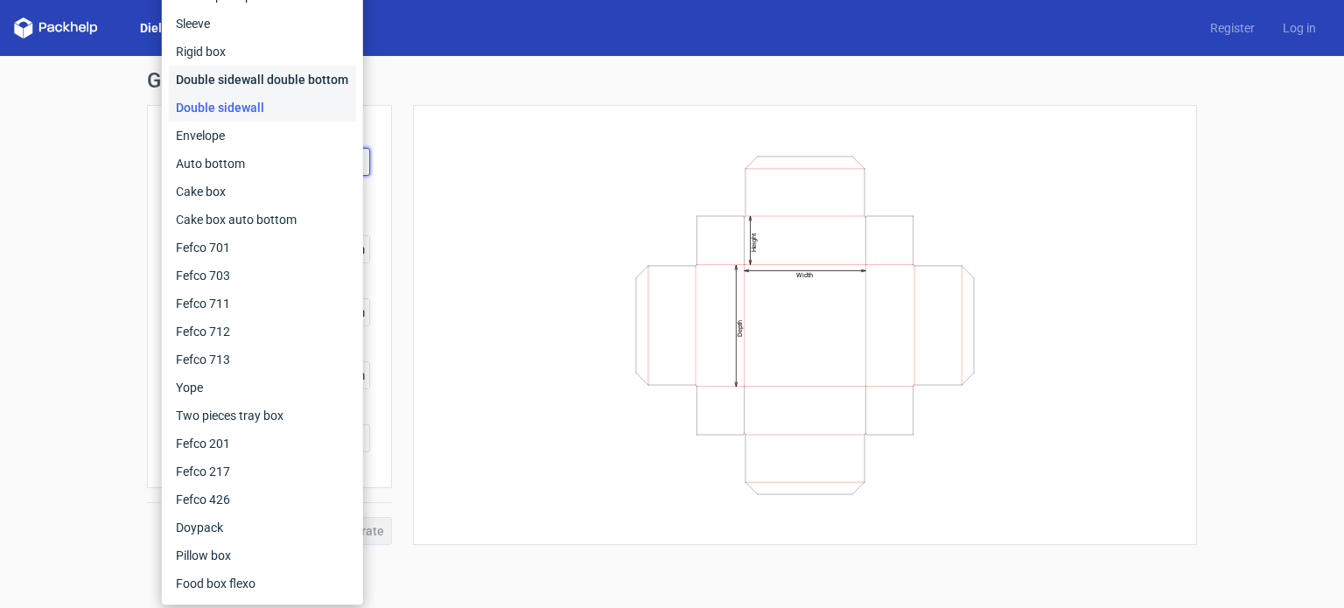
click at [245, 76] on div "Double sidewall double bottom" at bounding box center [262, 80] width 187 height 28
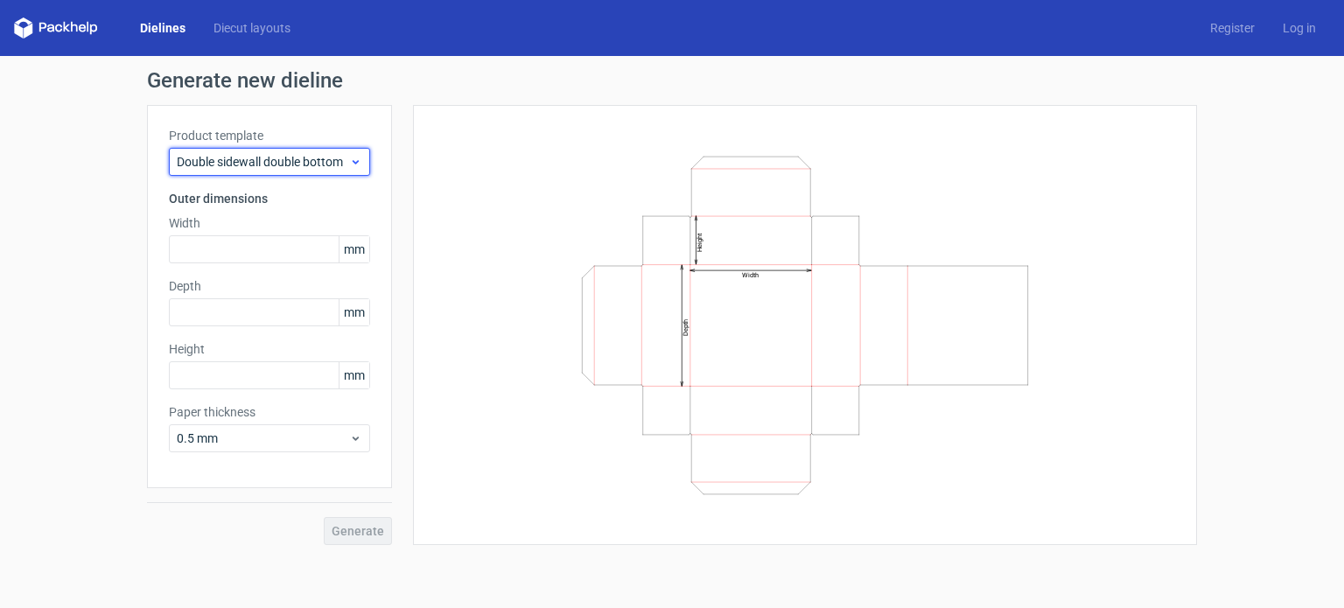
click at [354, 160] on icon at bounding box center [355, 162] width 13 height 14
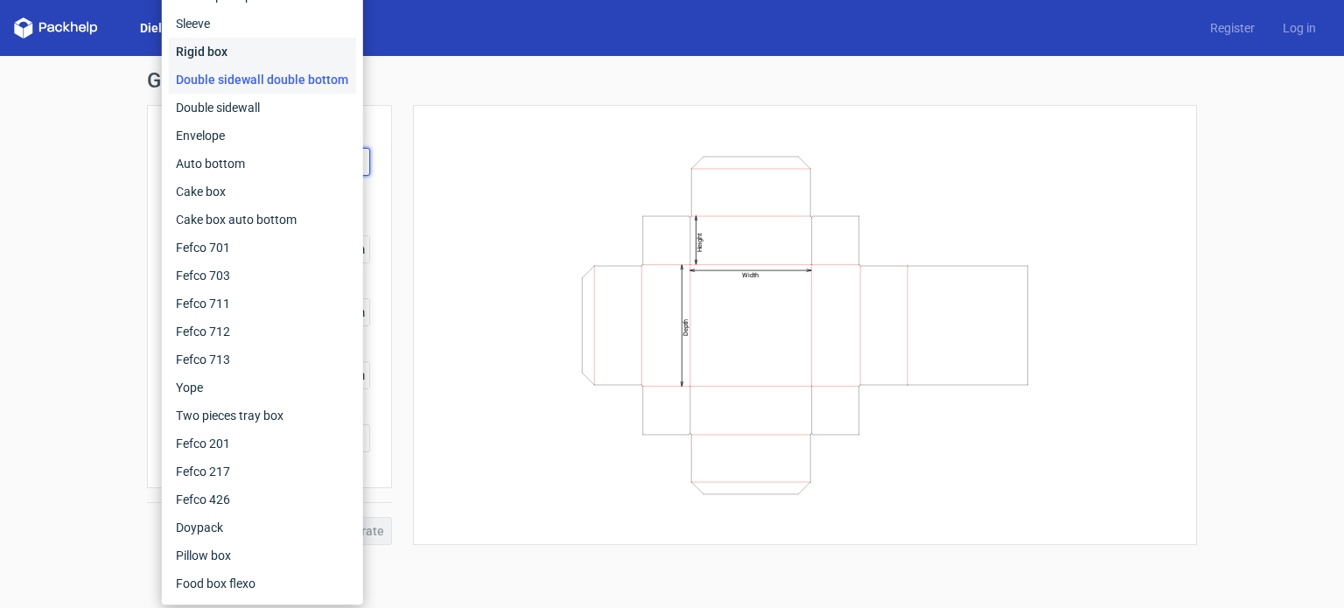
click at [219, 52] on div "Rigid box" at bounding box center [262, 52] width 187 height 28
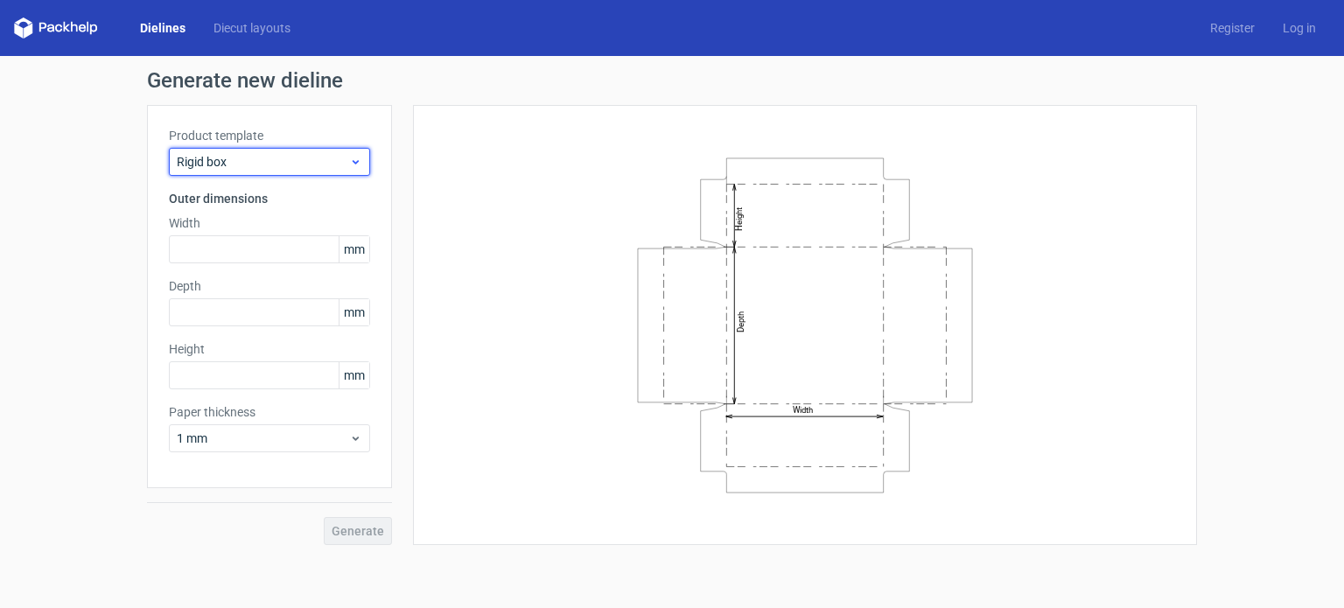
click at [360, 156] on icon at bounding box center [355, 162] width 13 height 14
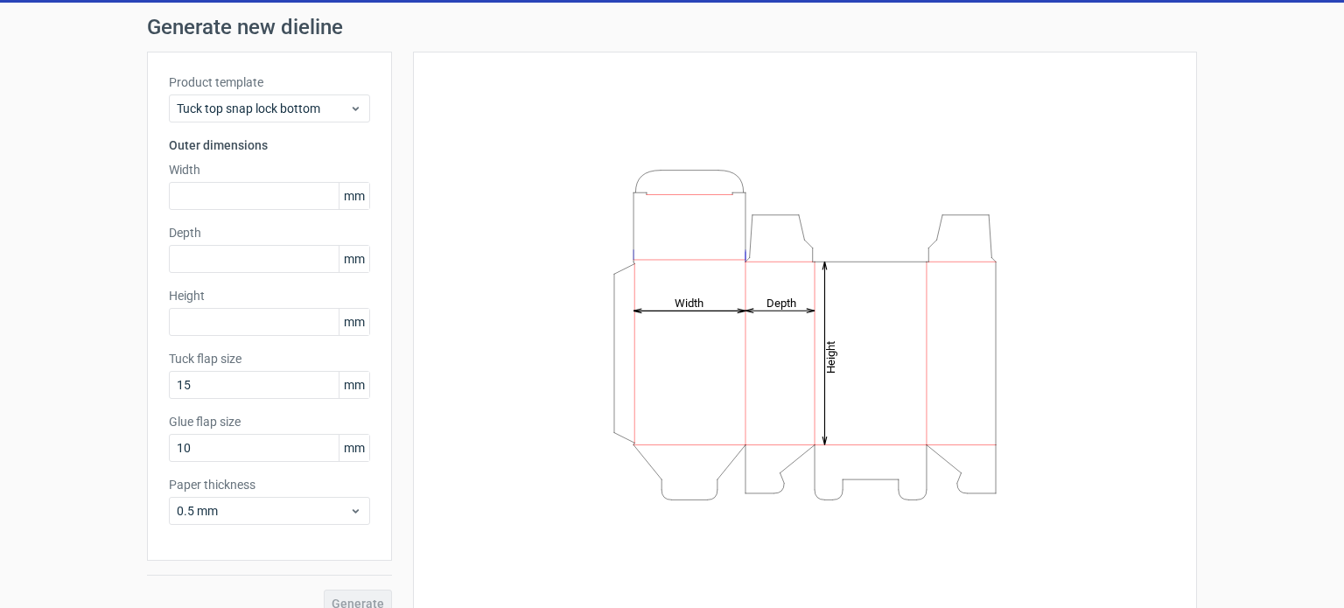
scroll to position [76, 0]
